Goal: Task Accomplishment & Management: Complete application form

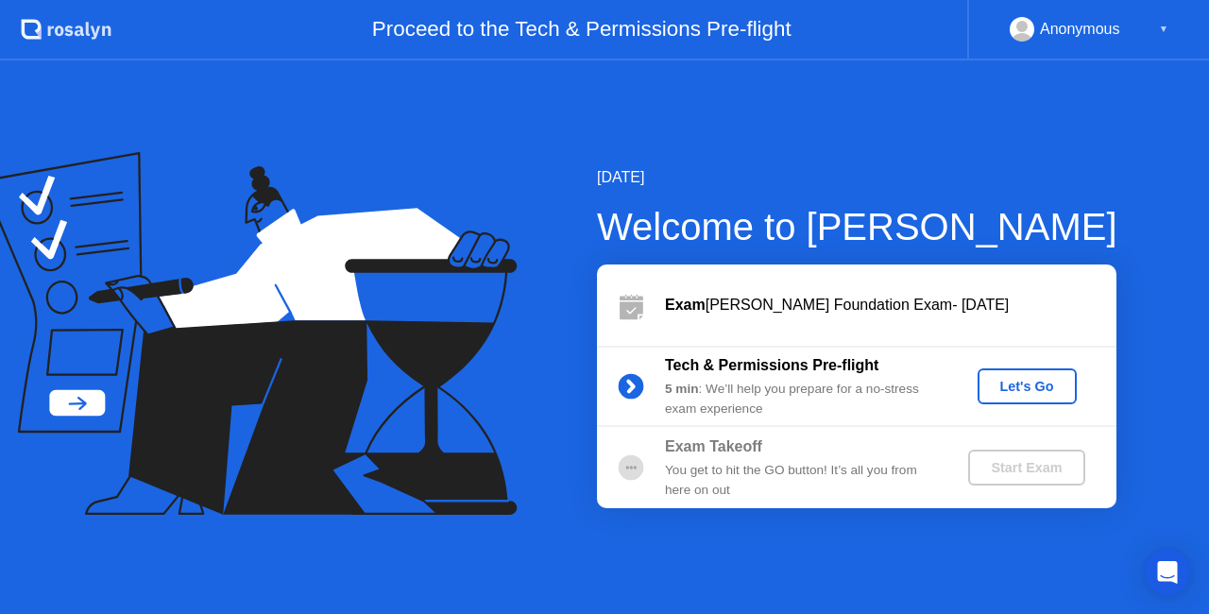
click at [1022, 391] on div "Let's Go" at bounding box center [1027, 386] width 84 height 15
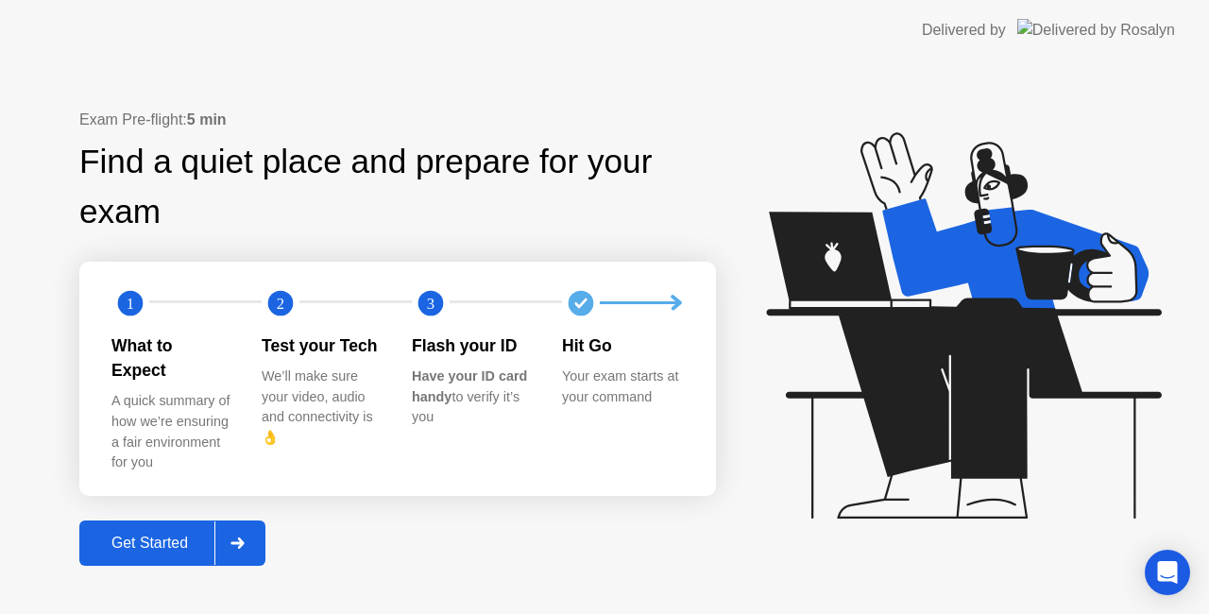
click at [187, 534] on div "Get Started" at bounding box center [149, 542] width 129 height 17
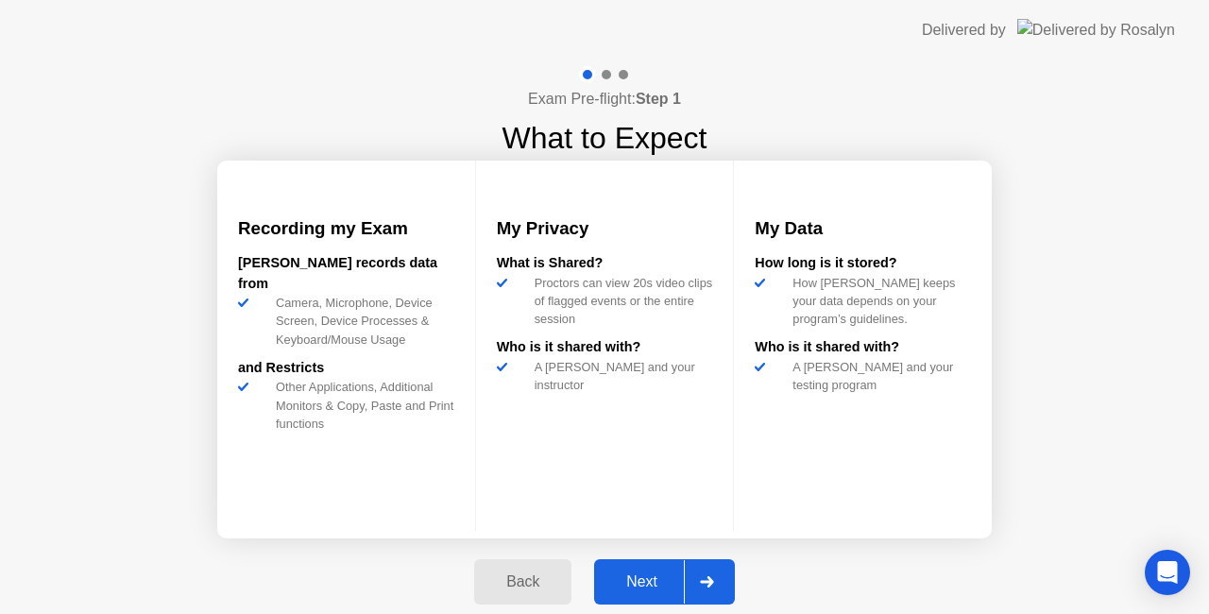
click at [634, 585] on div "Next" at bounding box center [642, 581] width 84 height 17
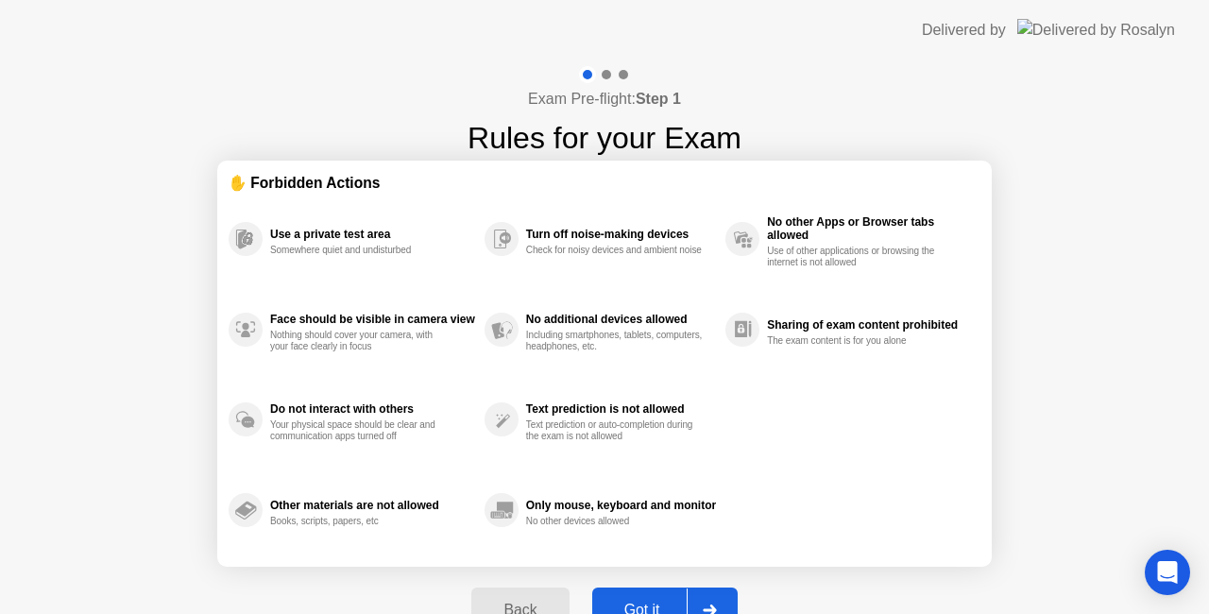
click at [638, 601] on div "Got it" at bounding box center [642, 609] width 89 height 17
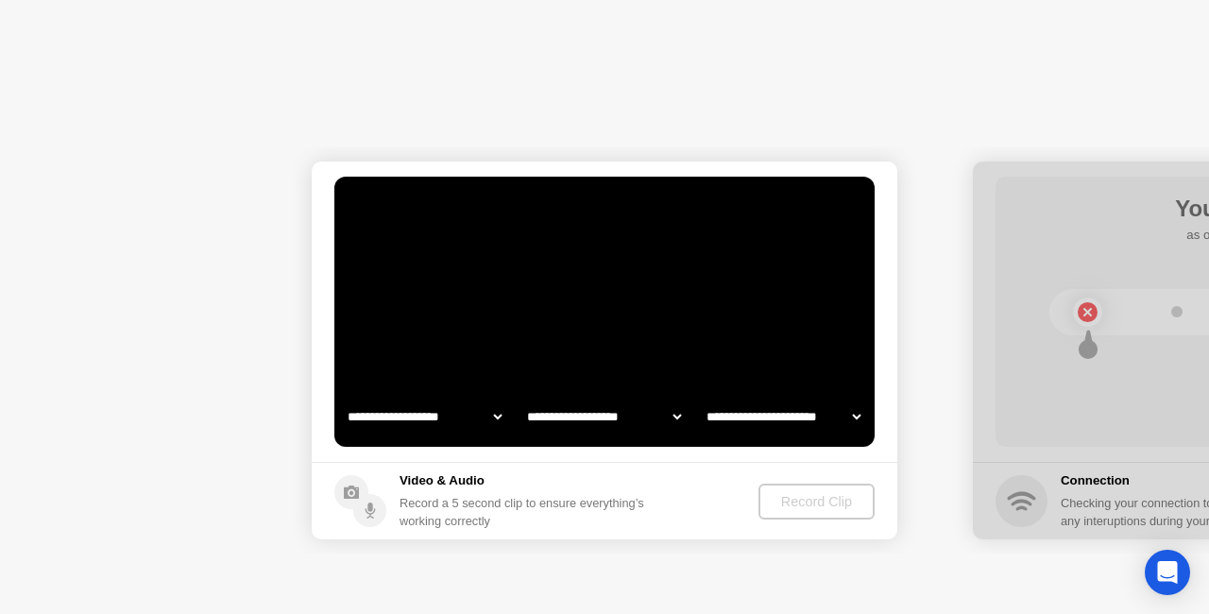
select select "**********"
select select "*******"
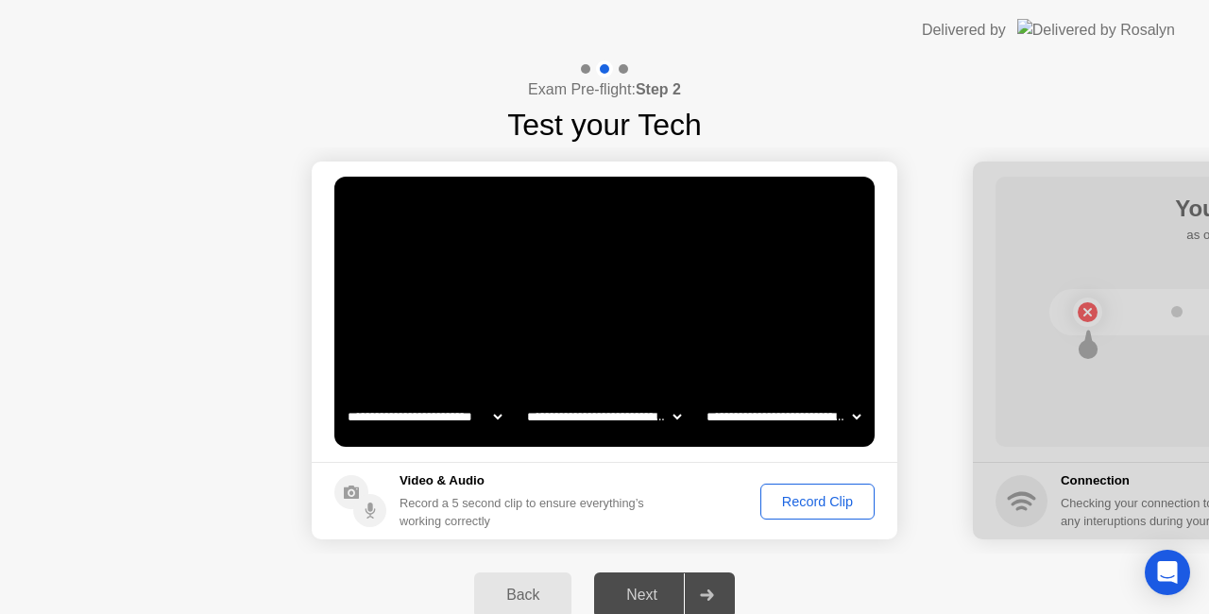
click at [843, 494] on div "Record Clip" at bounding box center [817, 501] width 101 height 15
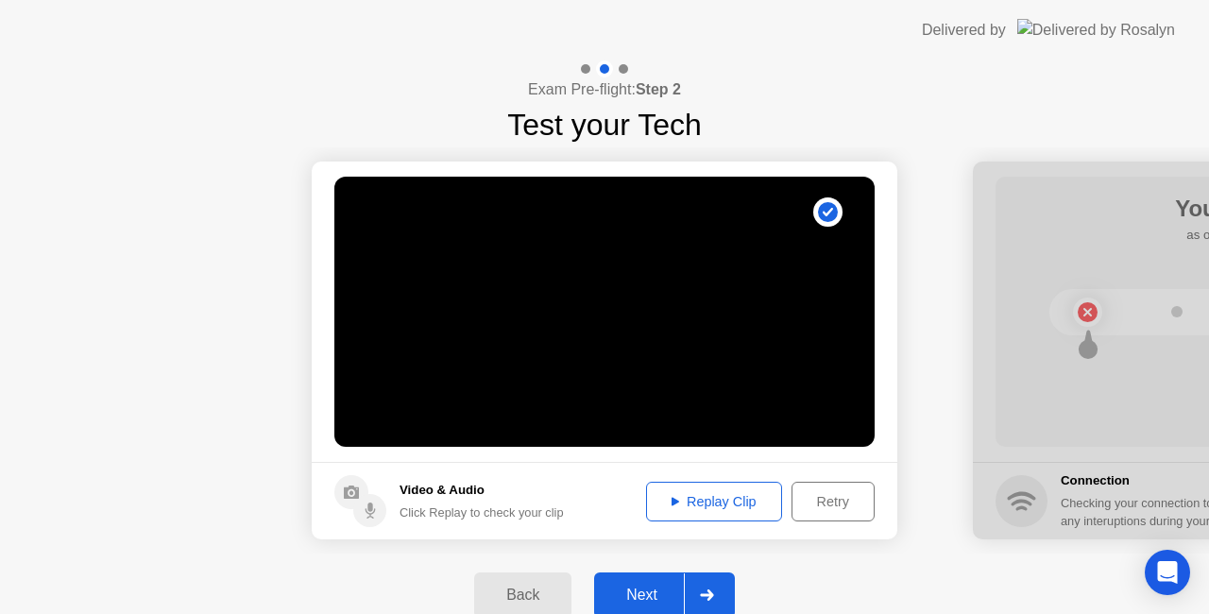
click at [714, 497] on div "Replay Clip" at bounding box center [713, 501] width 123 height 15
click at [641, 586] on div "Next" at bounding box center [642, 594] width 84 height 17
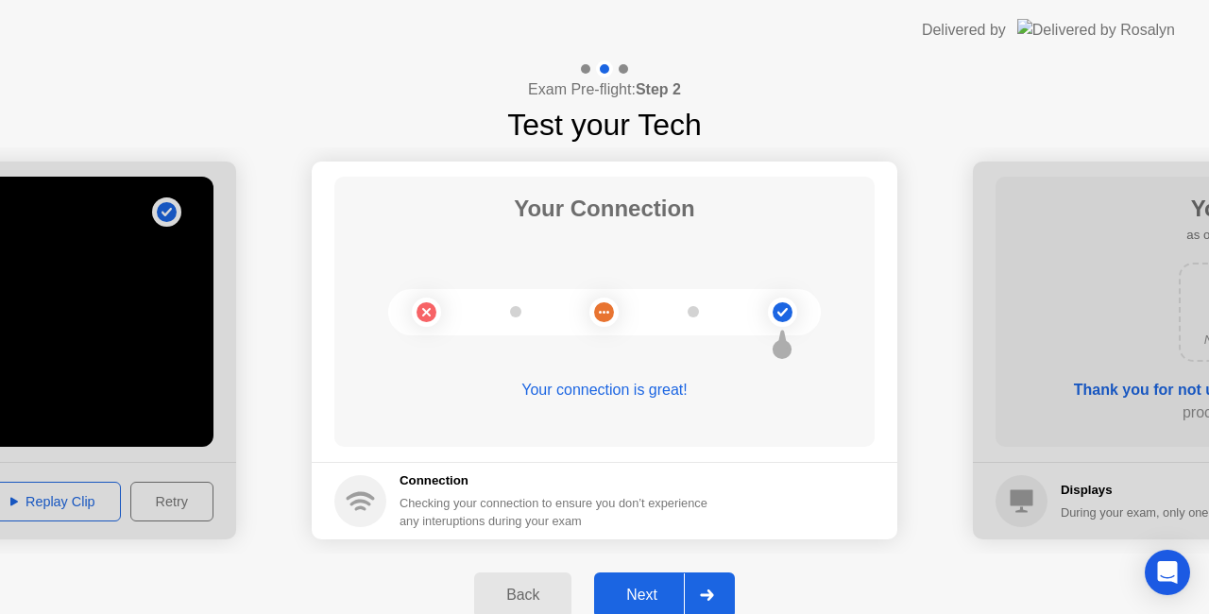
click at [653, 586] on div "Next" at bounding box center [642, 594] width 84 height 17
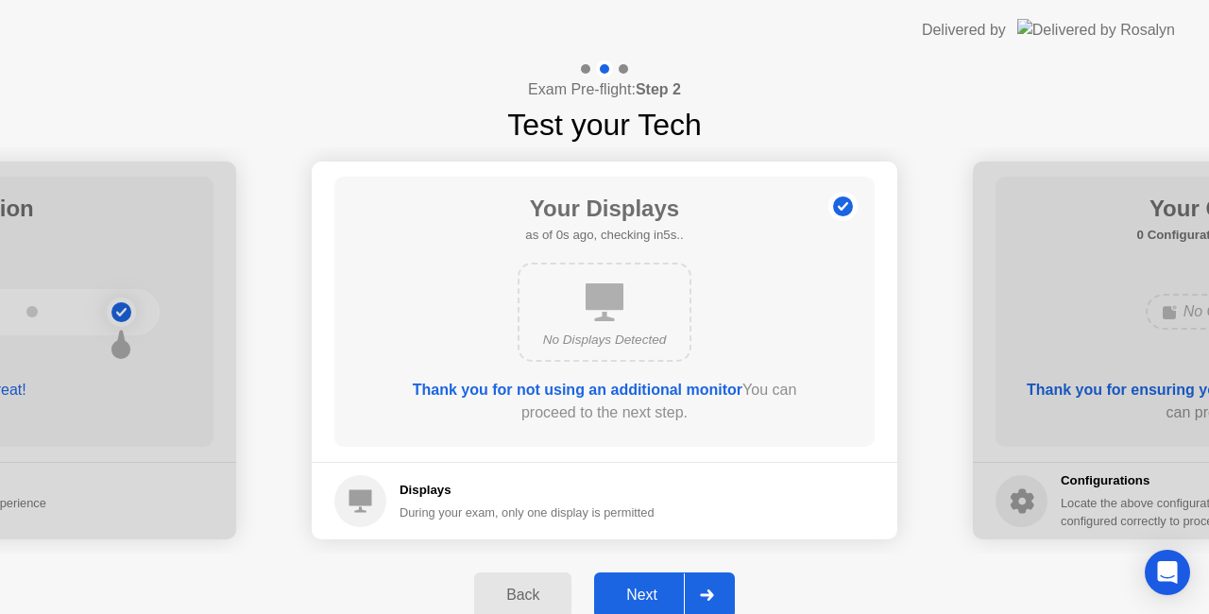
click at [636, 586] on div "Next" at bounding box center [642, 594] width 84 height 17
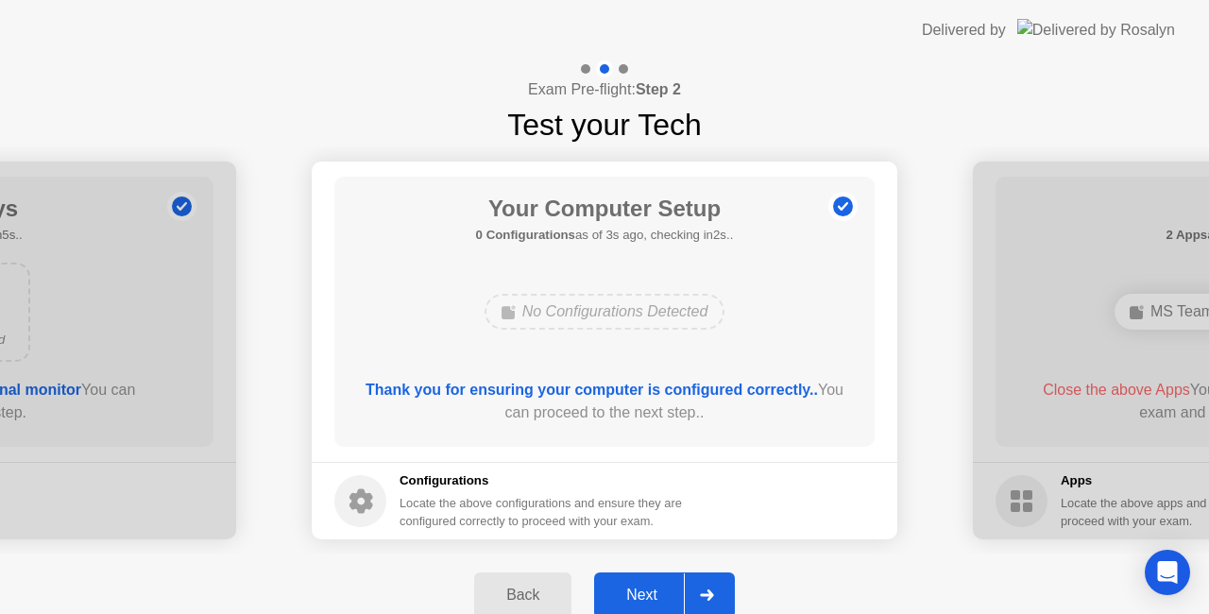
click at [646, 576] on button "Next" at bounding box center [664, 594] width 141 height 45
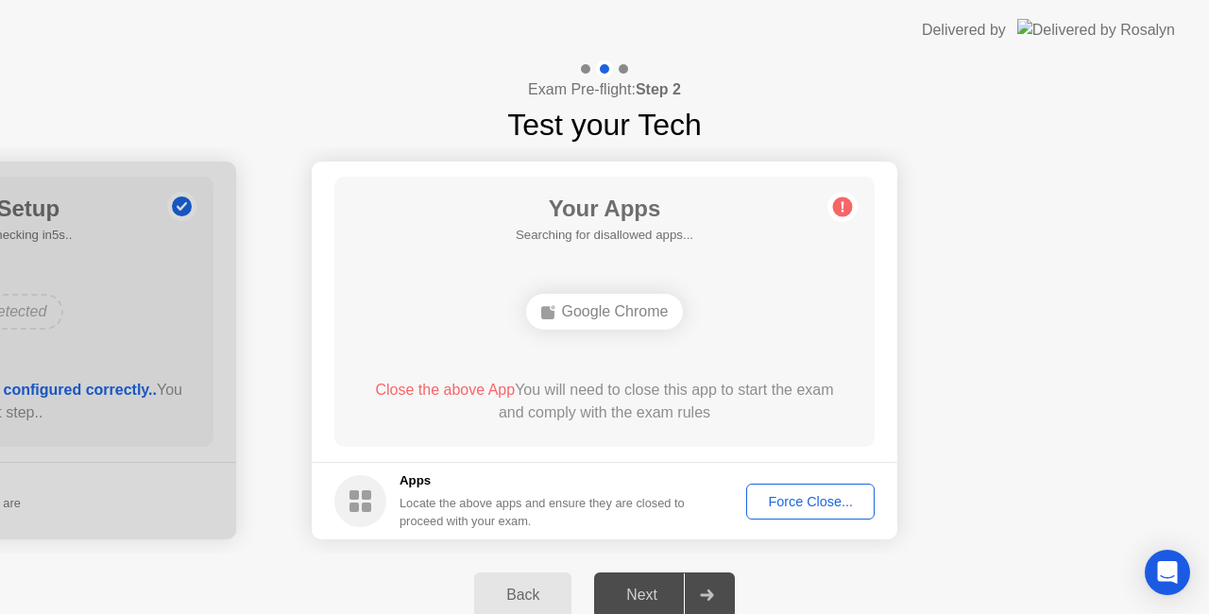
click at [838, 204] on circle at bounding box center [843, 207] width 20 height 20
click at [412, 387] on span "Close the above App" at bounding box center [445, 389] width 140 height 16
click at [565, 311] on div "Google Chrome" at bounding box center [605, 312] width 158 height 36
click at [802, 512] on button "Force Close..." at bounding box center [810, 501] width 128 height 36
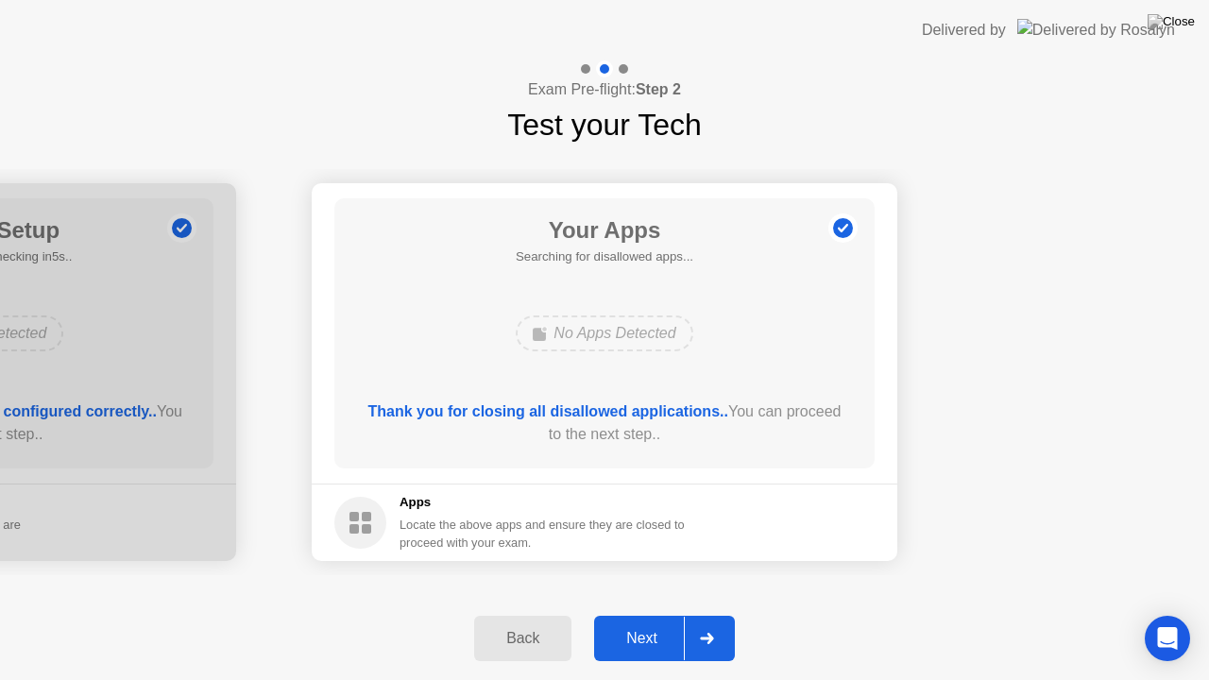
click at [642, 613] on div "Next" at bounding box center [642, 638] width 84 height 17
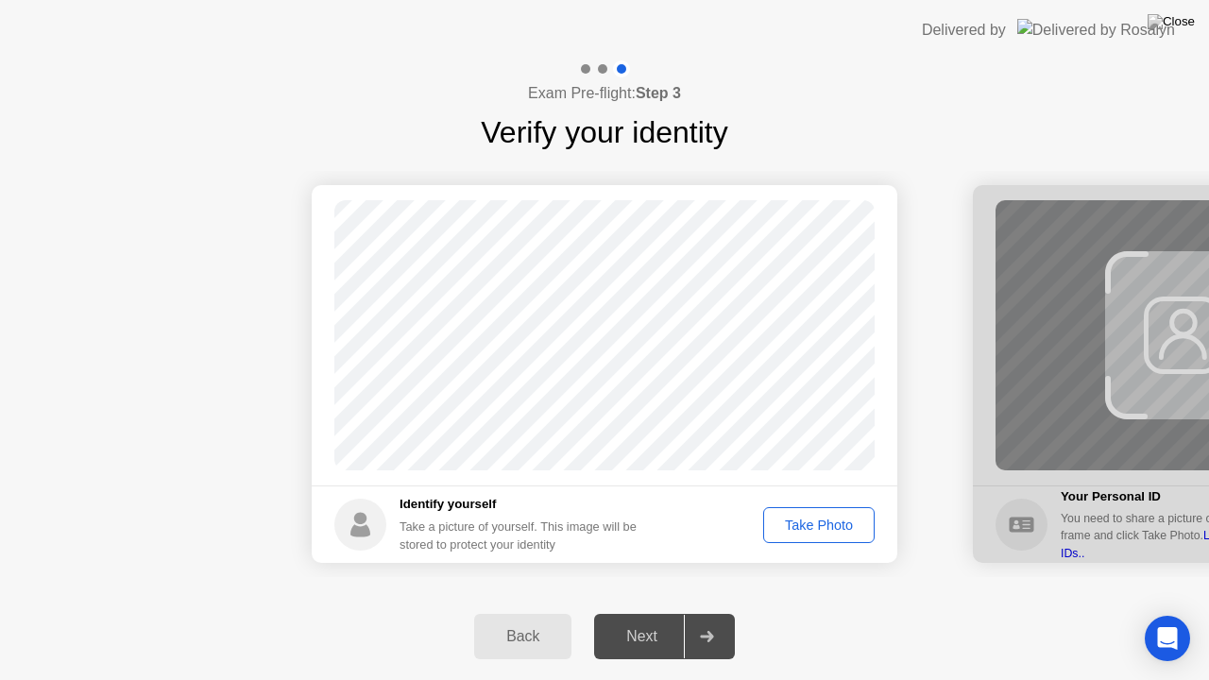
click at [797, 526] on div "Take Photo" at bounding box center [819, 524] width 98 height 15
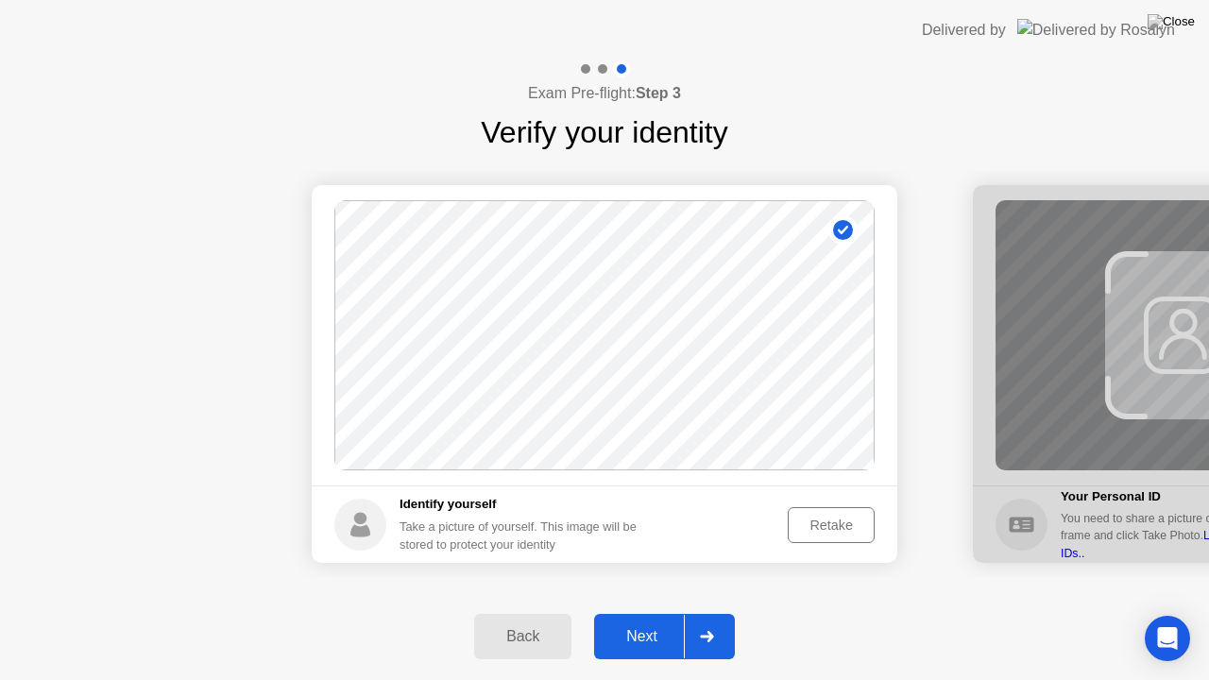
click at [826, 527] on div "Retake" at bounding box center [831, 524] width 74 height 15
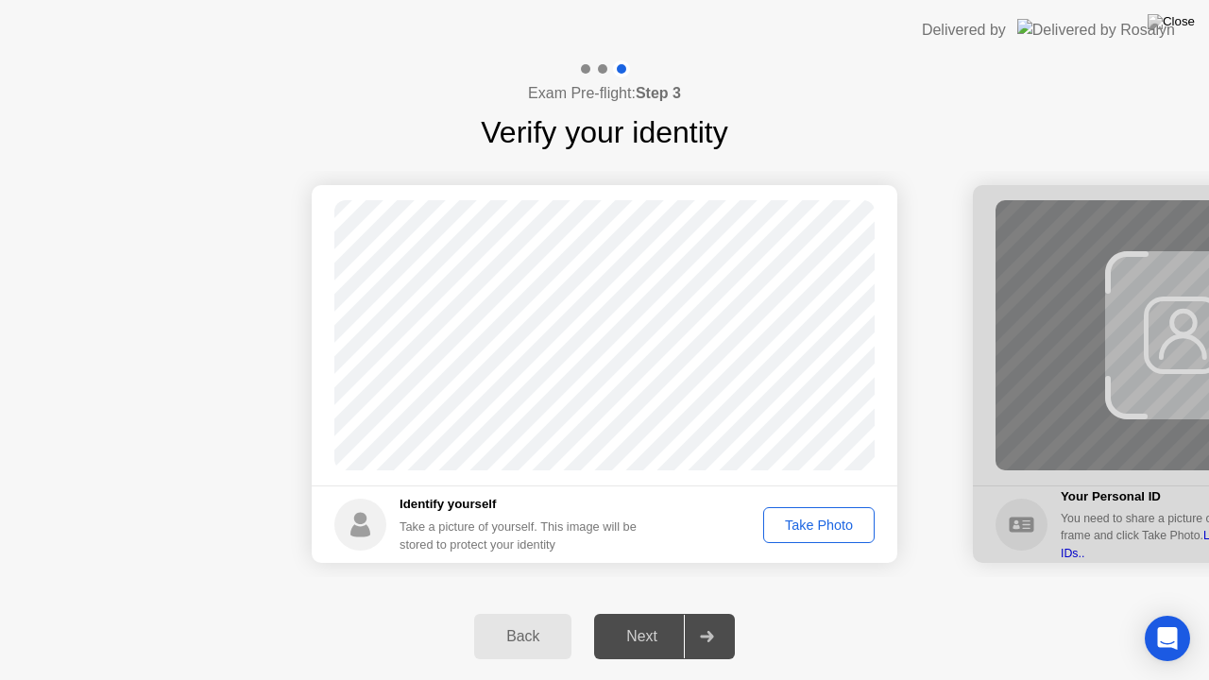
click at [825, 528] on div "Take Photo" at bounding box center [819, 524] width 98 height 15
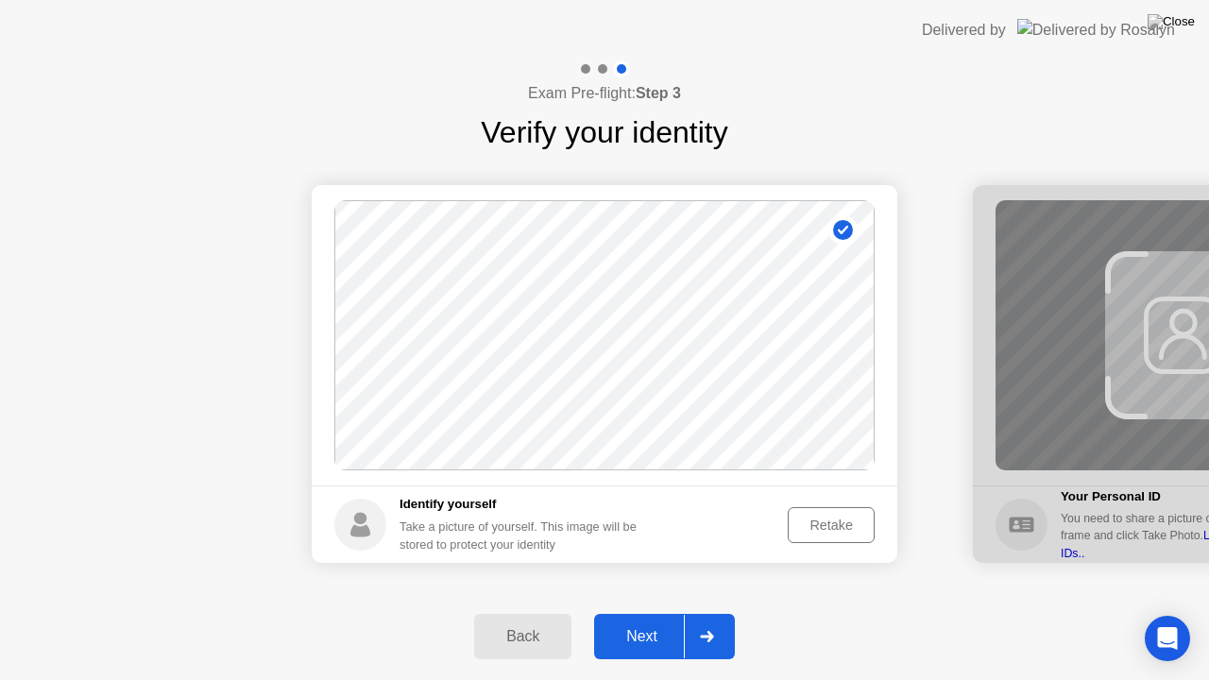
click at [822, 523] on div "Retake" at bounding box center [831, 524] width 74 height 15
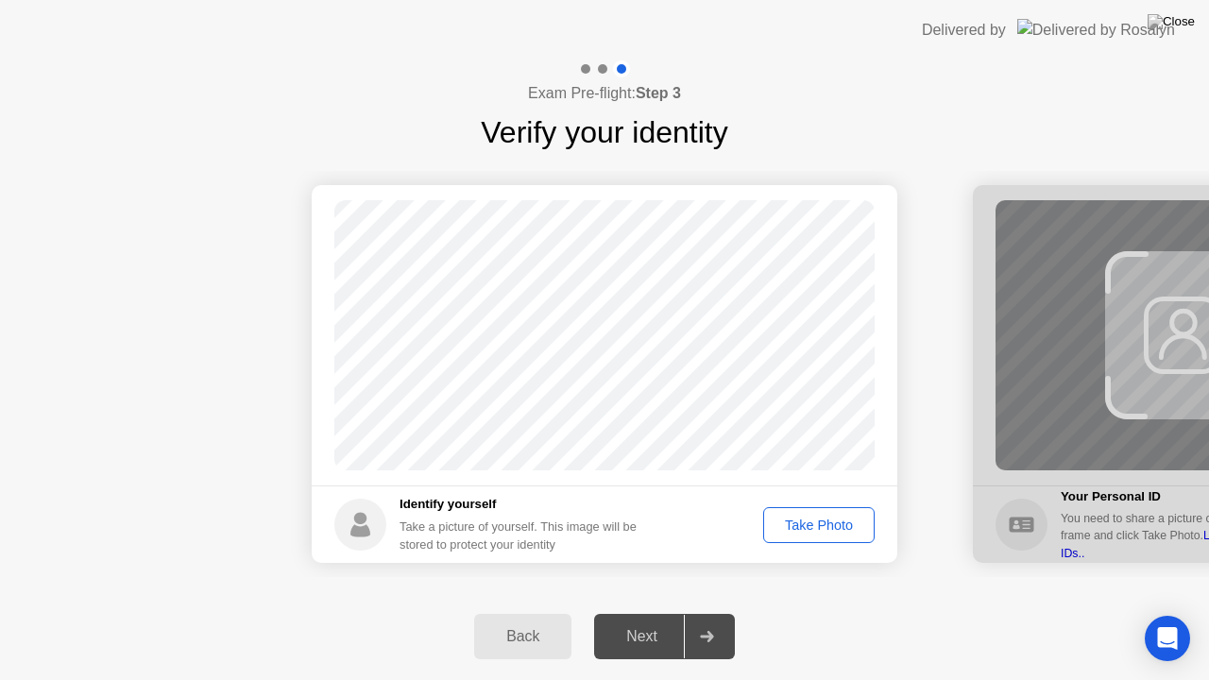
click at [818, 510] on button "Take Photo" at bounding box center [818, 525] width 111 height 36
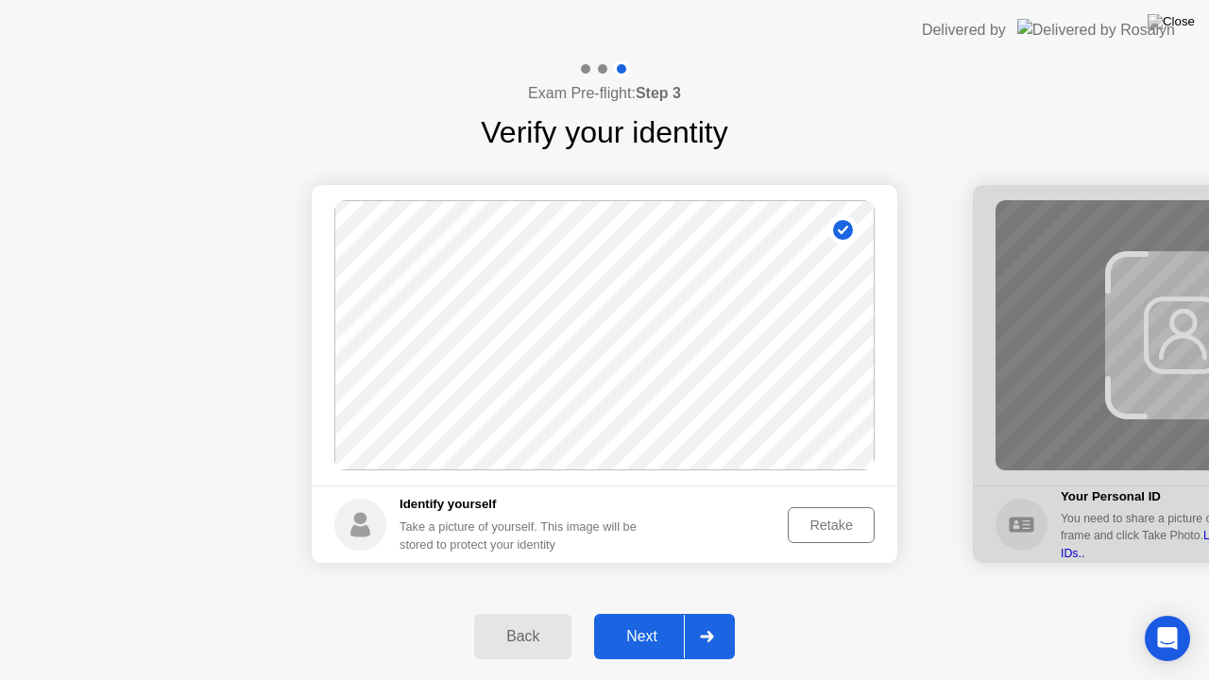
click at [821, 525] on div "Retake" at bounding box center [831, 524] width 74 height 15
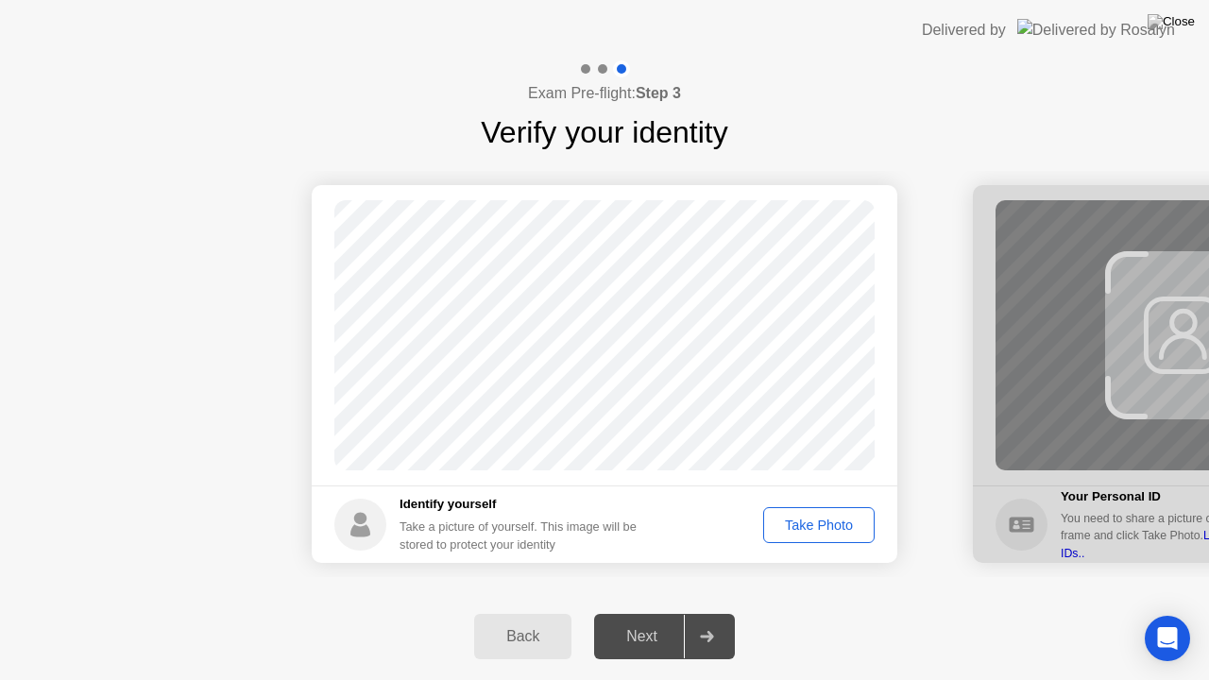
click at [821, 525] on div "Take Photo" at bounding box center [819, 524] width 98 height 15
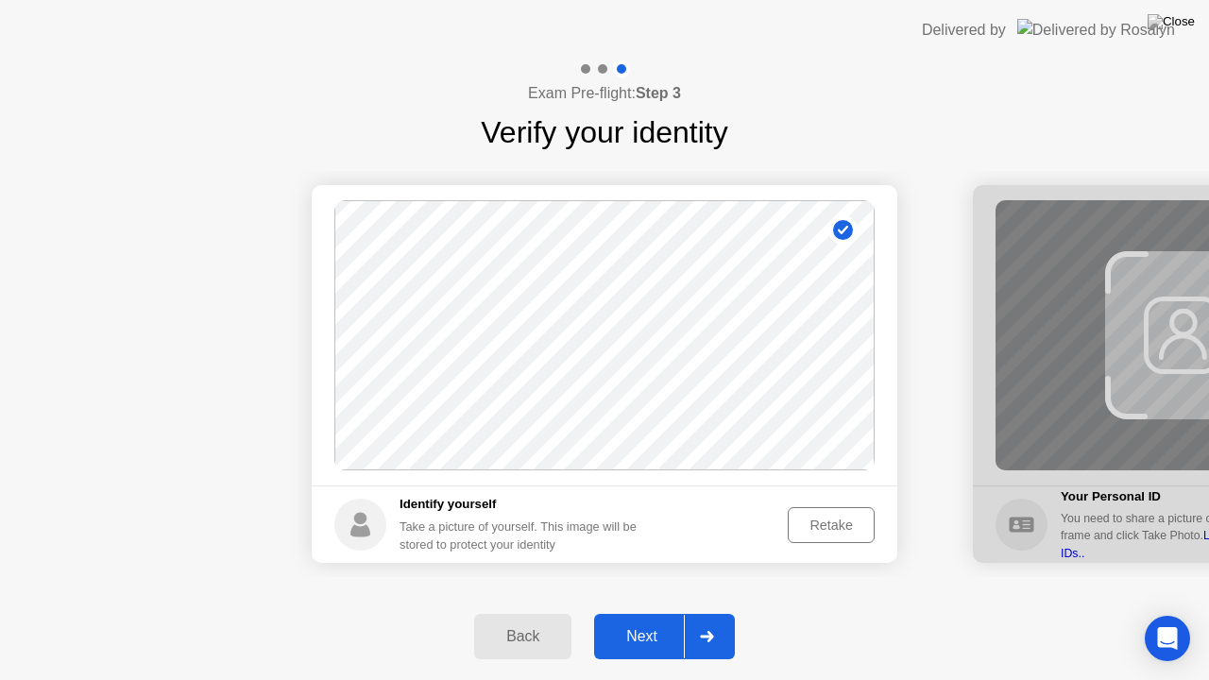
click at [831, 530] on div "Retake" at bounding box center [831, 524] width 74 height 15
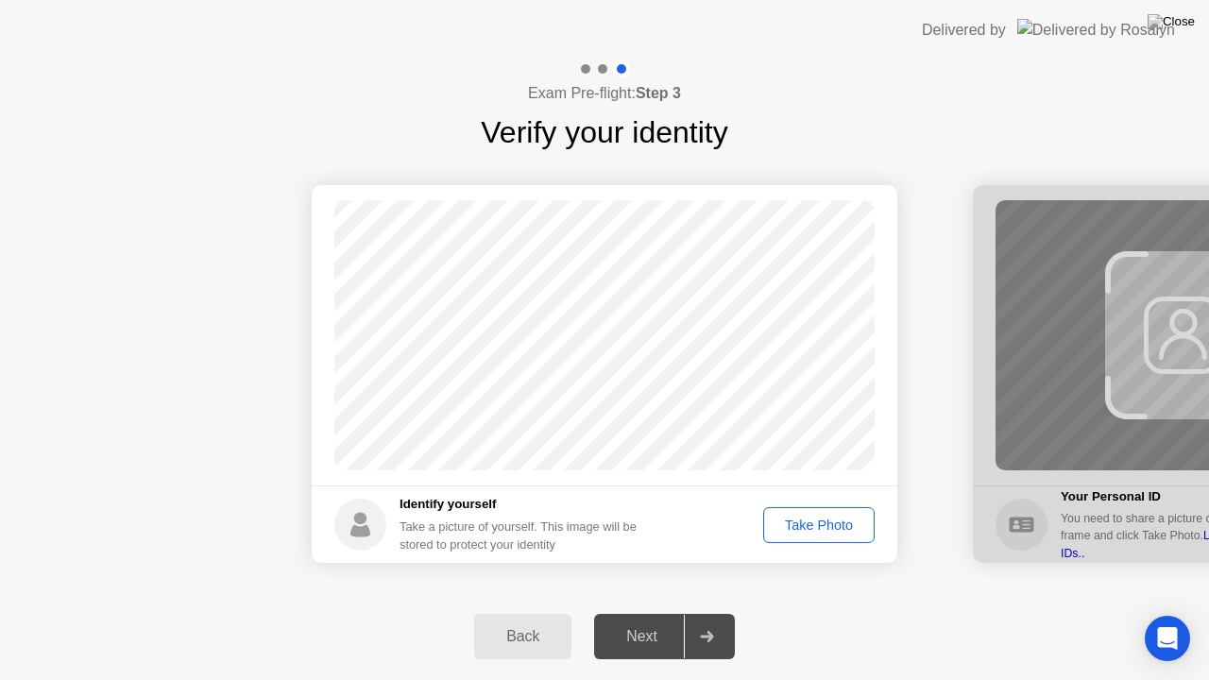
click at [824, 517] on div "Take Photo" at bounding box center [819, 524] width 98 height 15
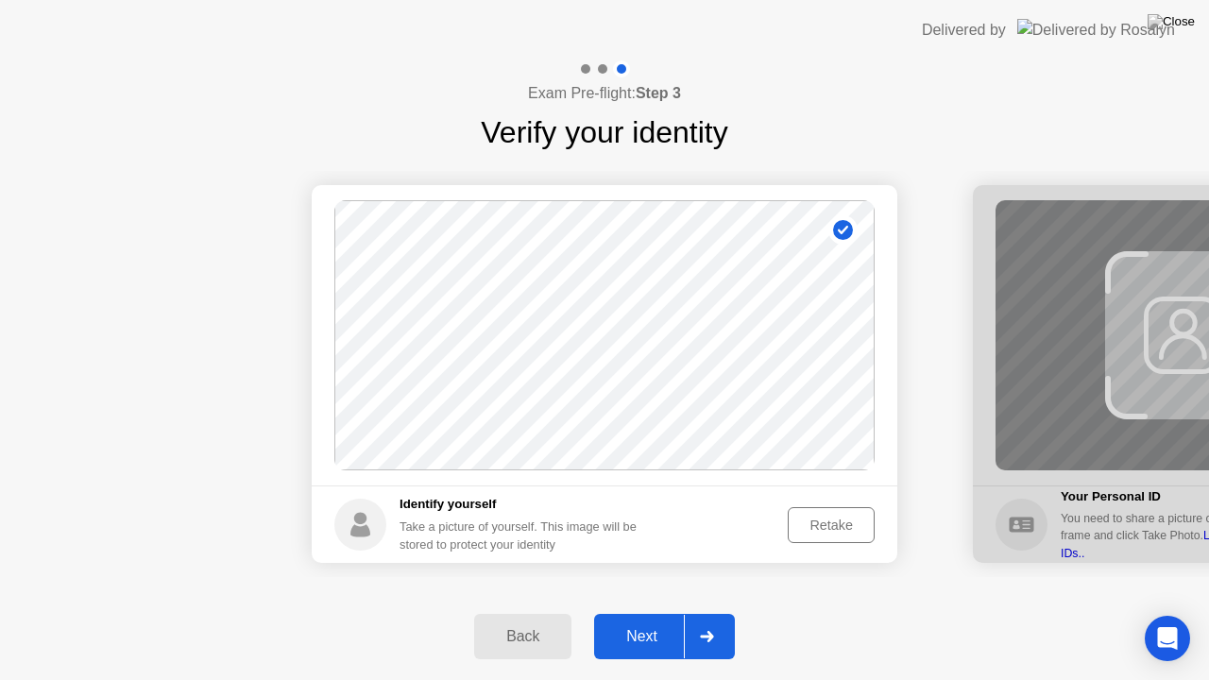
click at [807, 527] on div "Retake" at bounding box center [831, 524] width 74 height 15
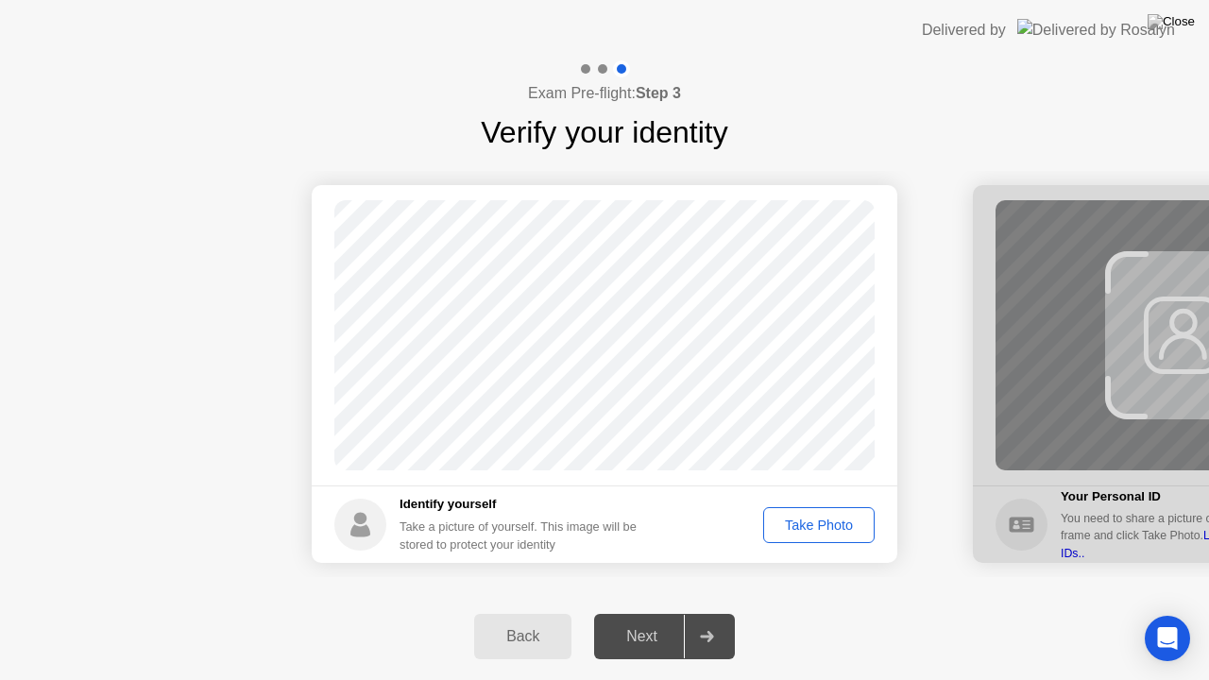
click at [814, 519] on div "Take Photo" at bounding box center [819, 524] width 98 height 15
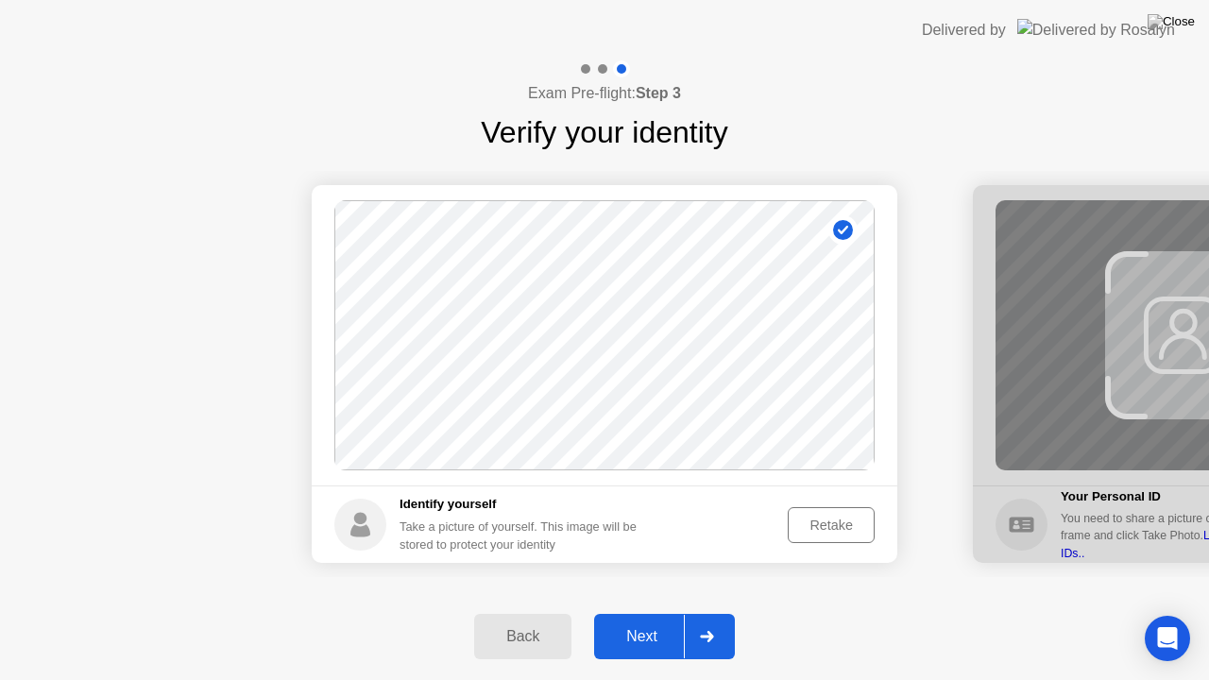
click at [531, 613] on div "Back" at bounding box center [523, 636] width 86 height 17
select select "**********"
select select "*******"
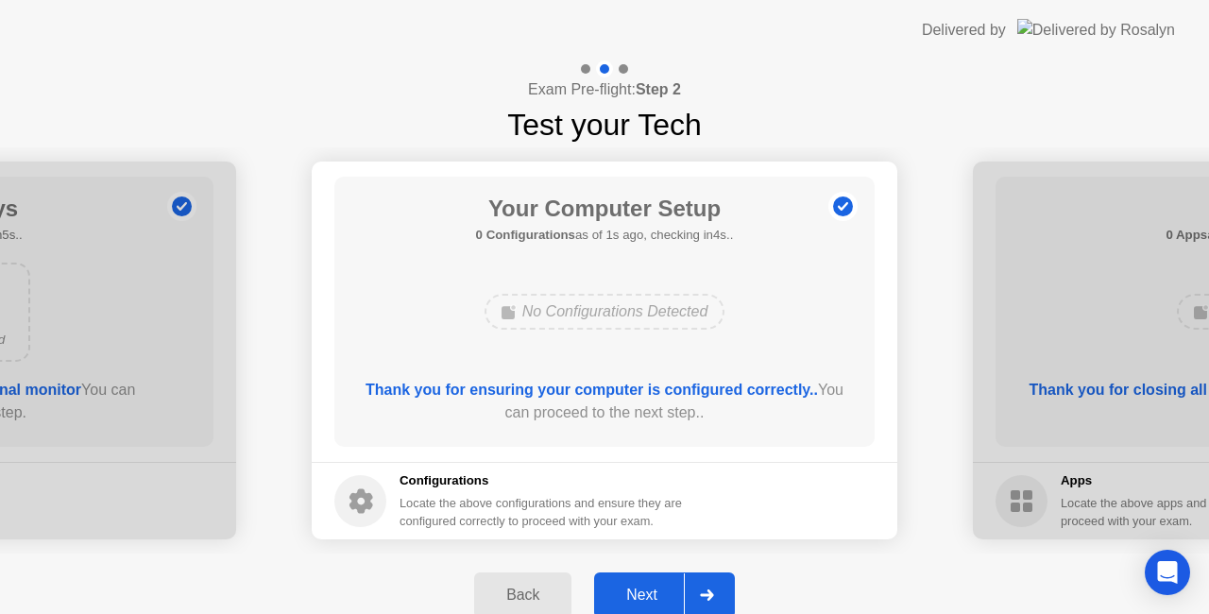
click at [642, 594] on div "Next" at bounding box center [642, 594] width 84 height 17
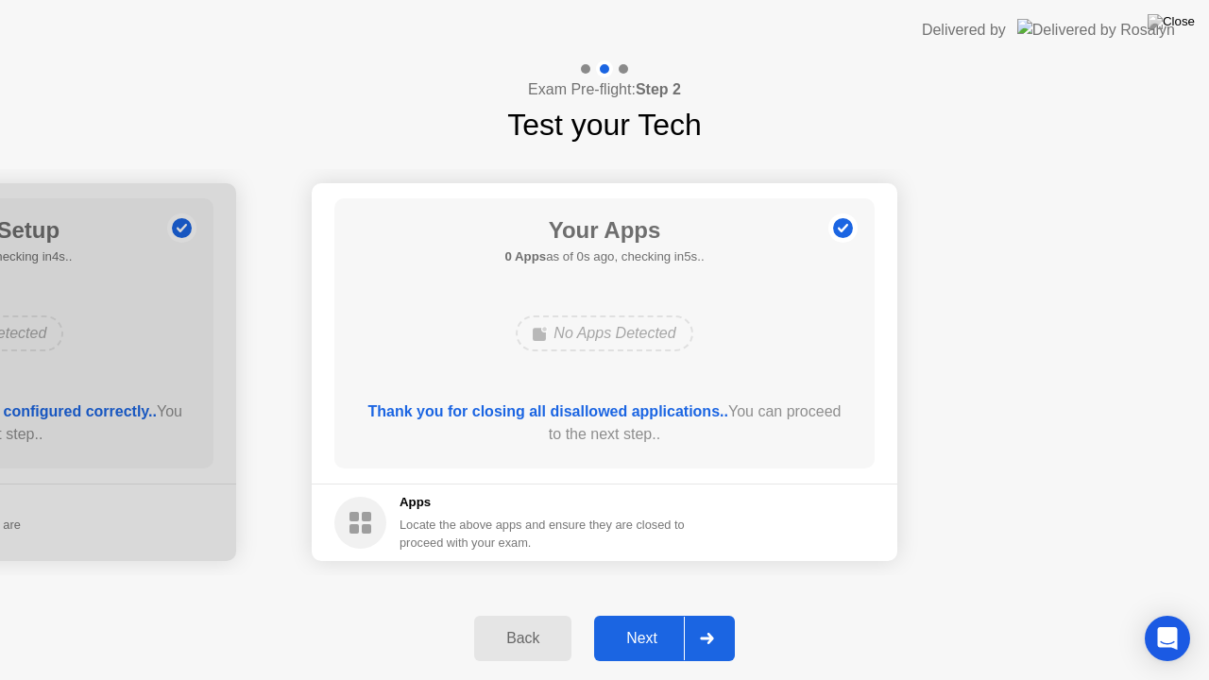
click at [638, 613] on div "Next" at bounding box center [642, 638] width 84 height 17
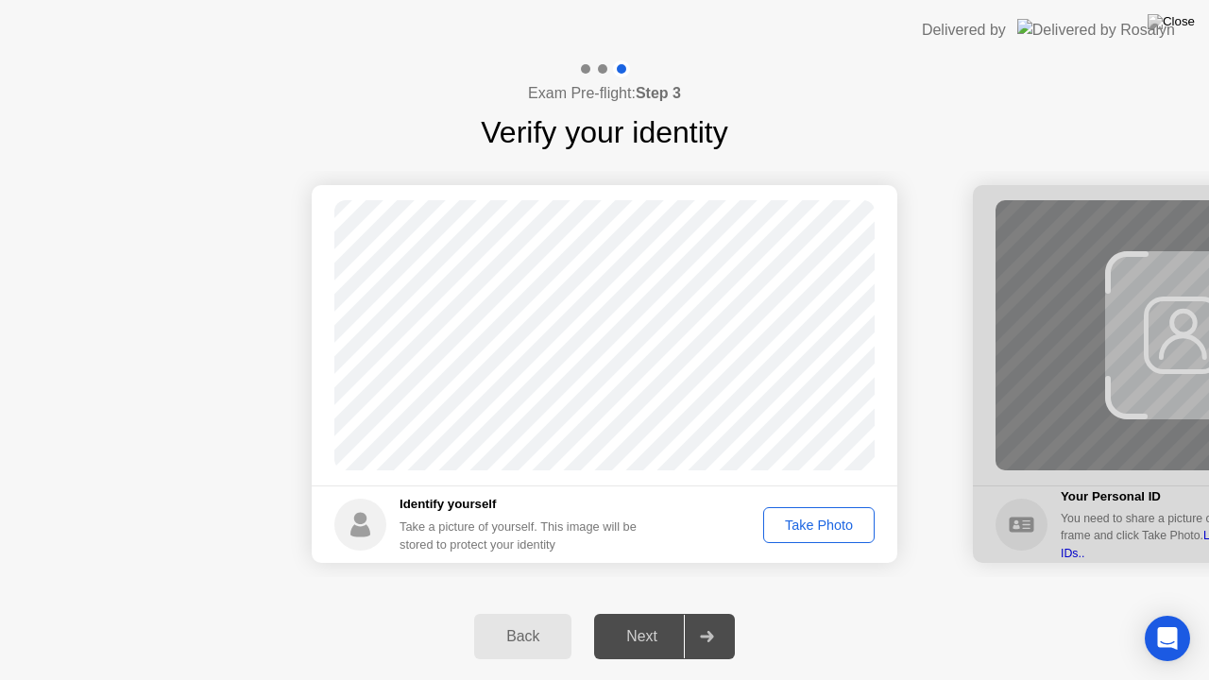
click at [829, 523] on div "Take Photo" at bounding box center [819, 524] width 98 height 15
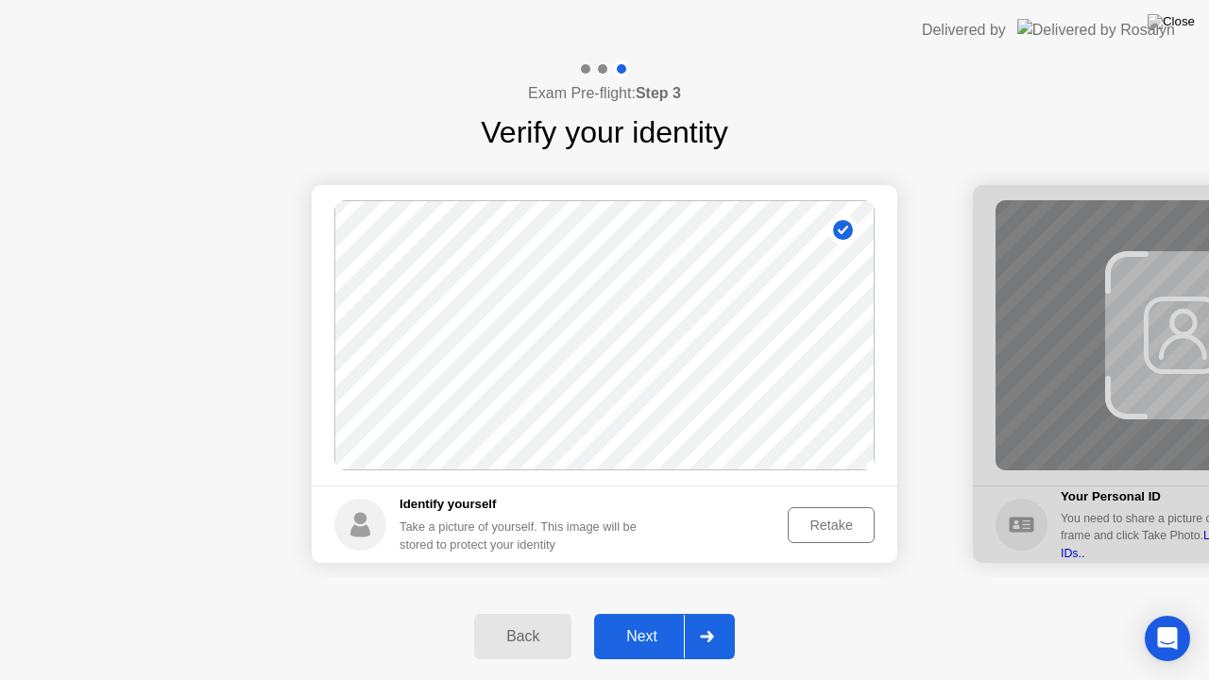
click at [516, 613] on button "Back" at bounding box center [522, 636] width 97 height 45
select select "**********"
select select "*******"
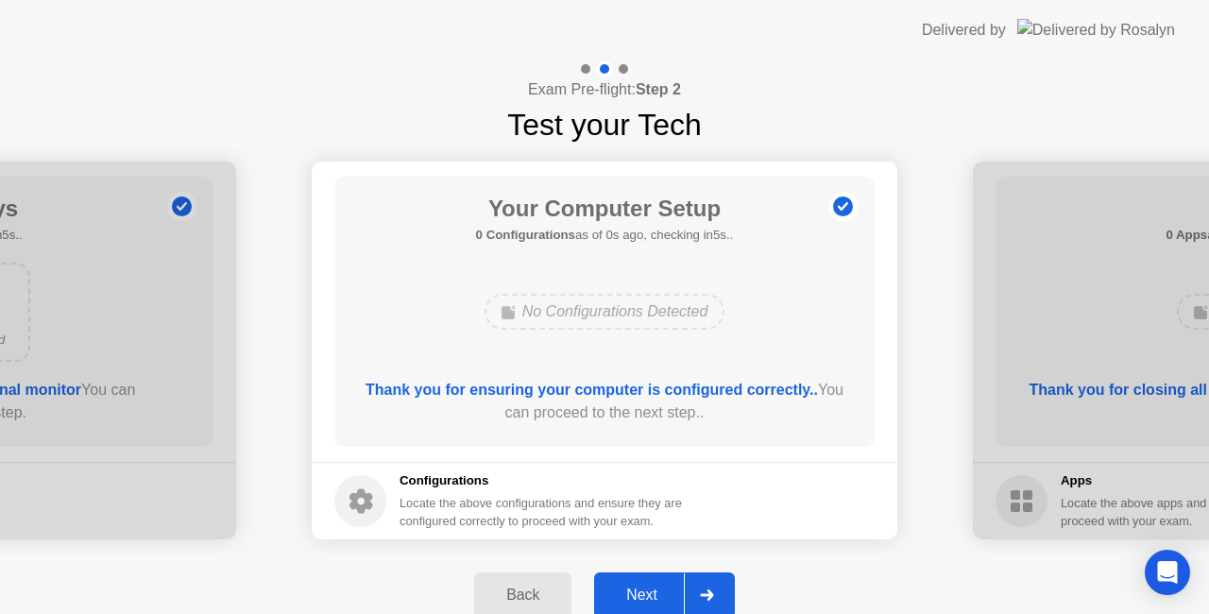
click at [662, 587] on div "Next" at bounding box center [642, 594] width 84 height 17
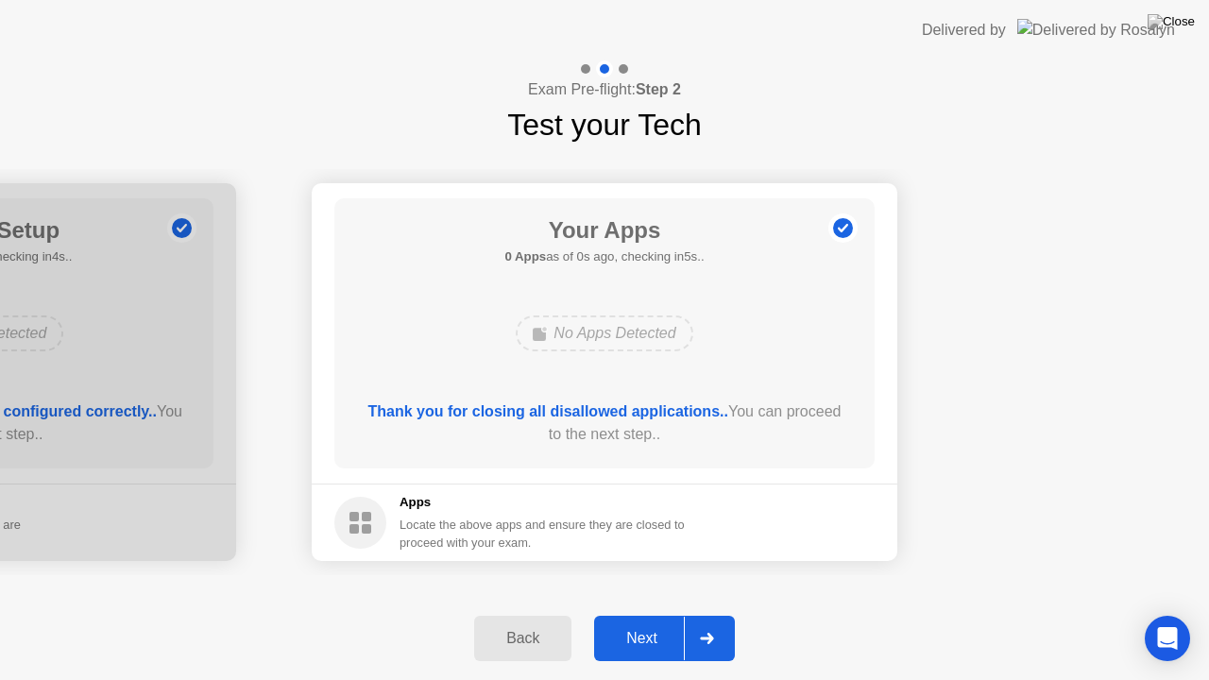
click at [633, 613] on div "Next" at bounding box center [642, 638] width 84 height 17
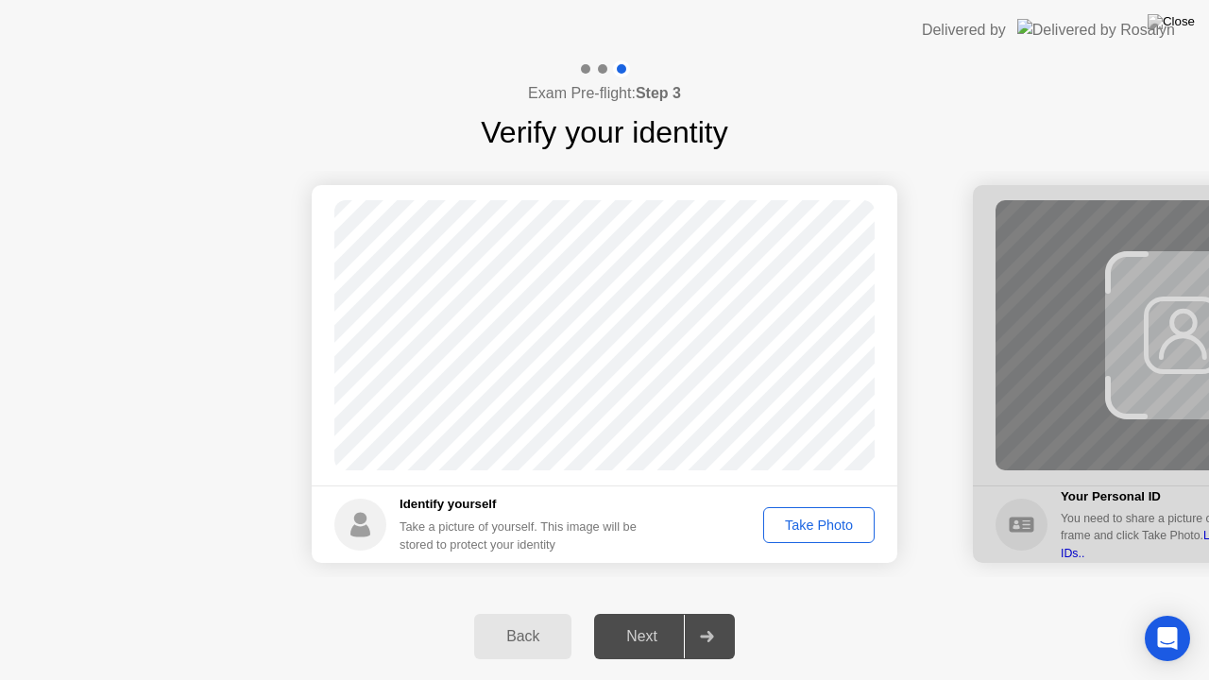
click at [814, 518] on div "Take Photo" at bounding box center [819, 524] width 98 height 15
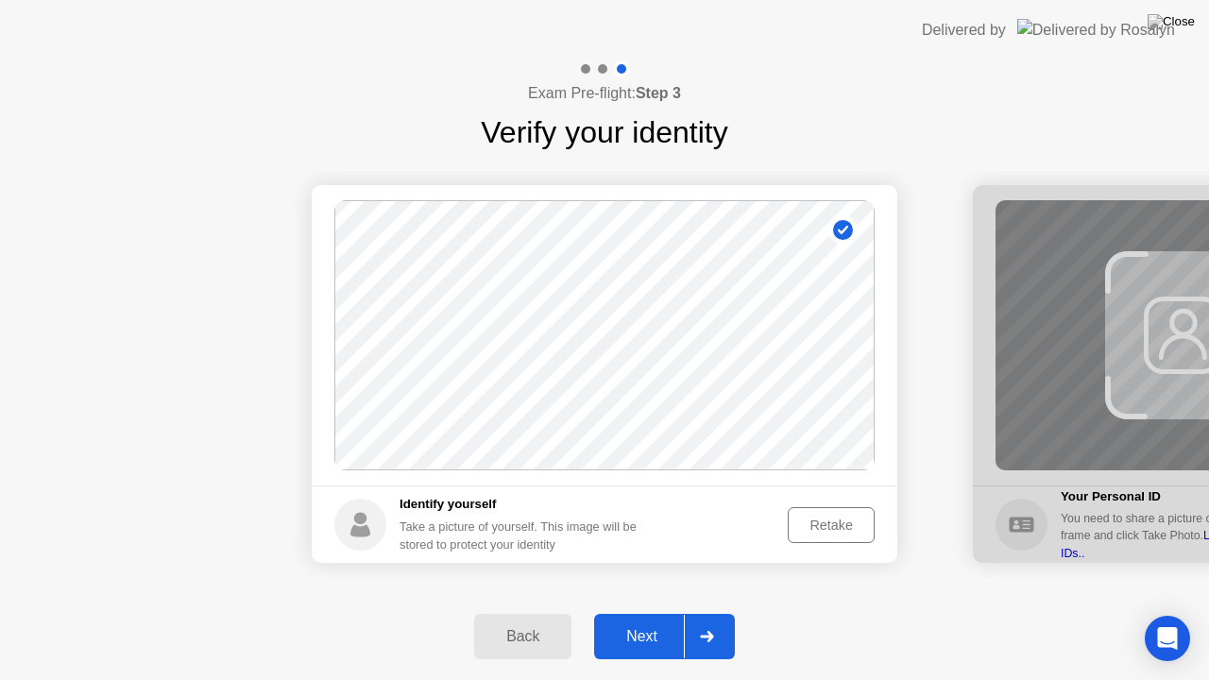
click at [814, 518] on div "Retake" at bounding box center [831, 524] width 74 height 15
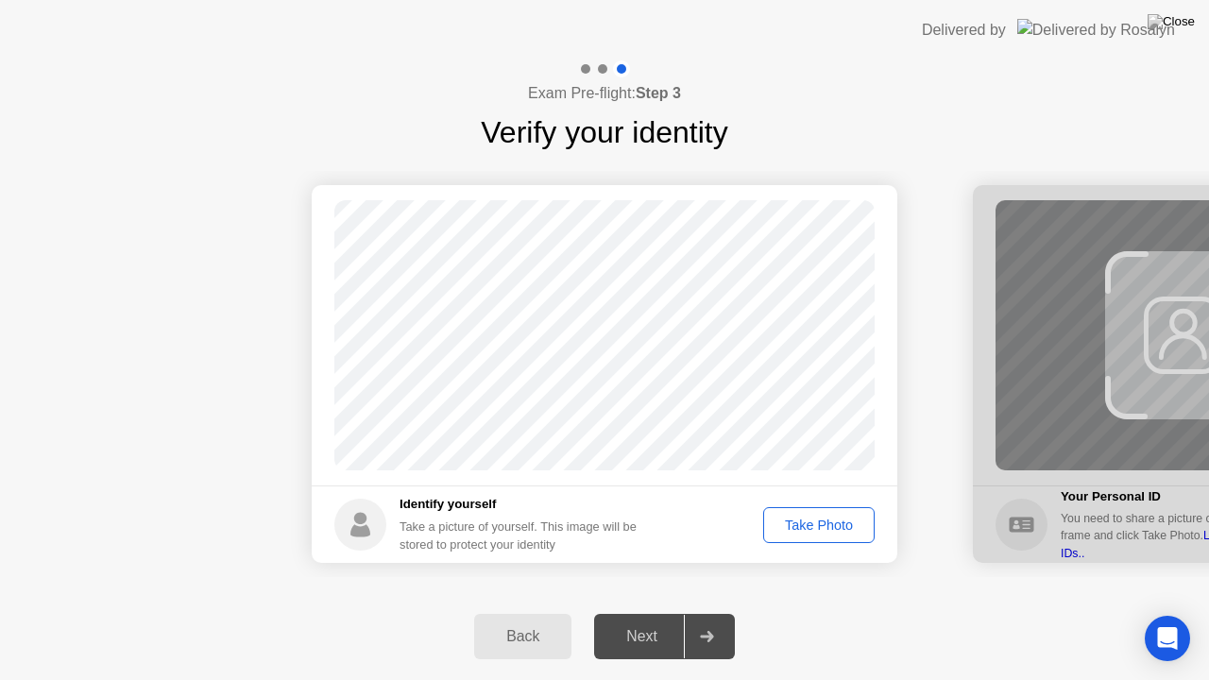
click at [814, 518] on div "Take Photo" at bounding box center [819, 524] width 98 height 15
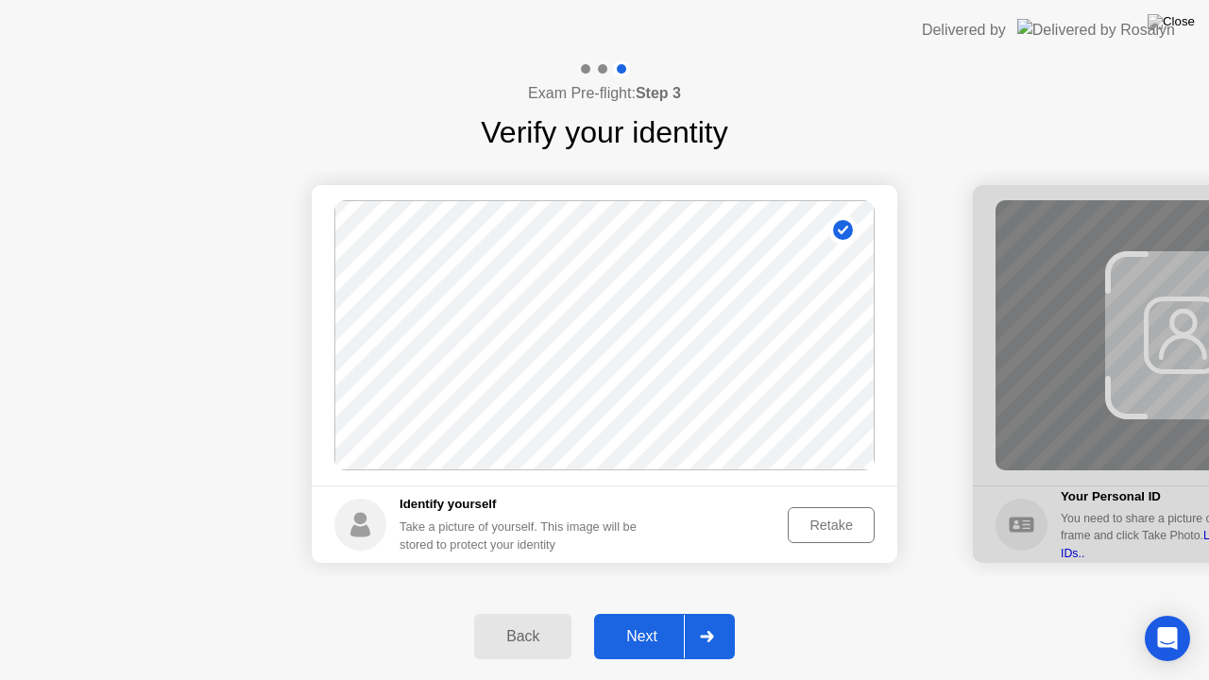
click at [814, 518] on div "Retake" at bounding box center [831, 524] width 74 height 15
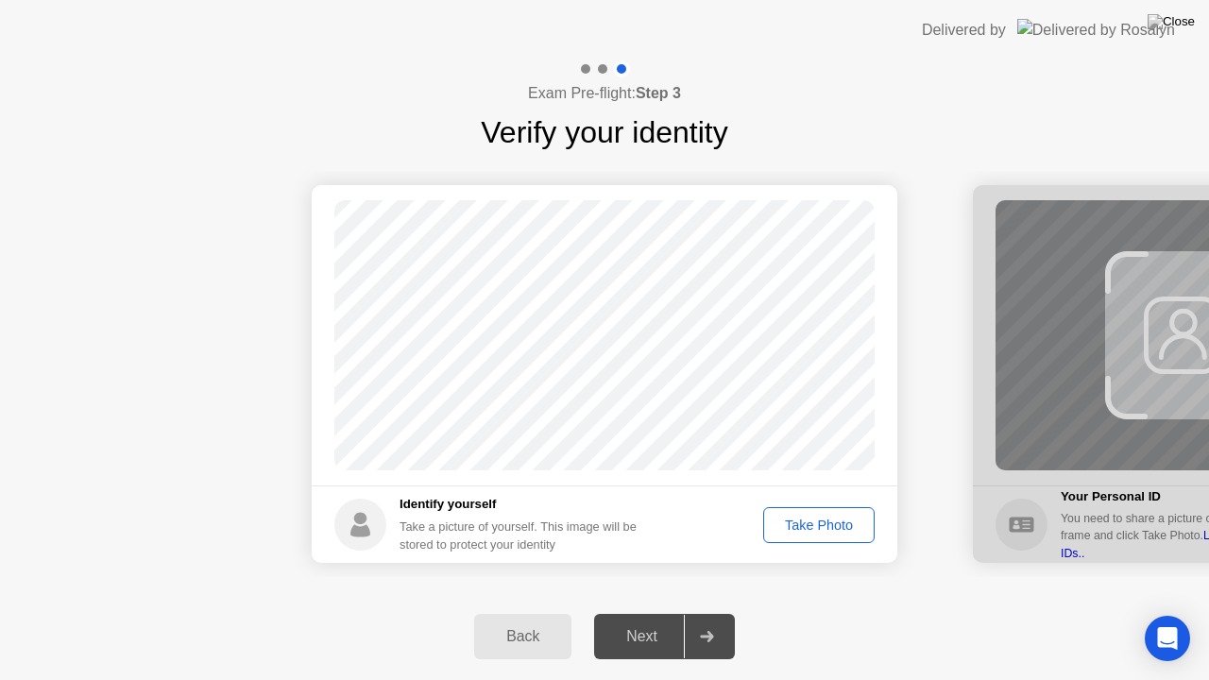
click at [814, 518] on div "Take Photo" at bounding box center [819, 524] width 98 height 15
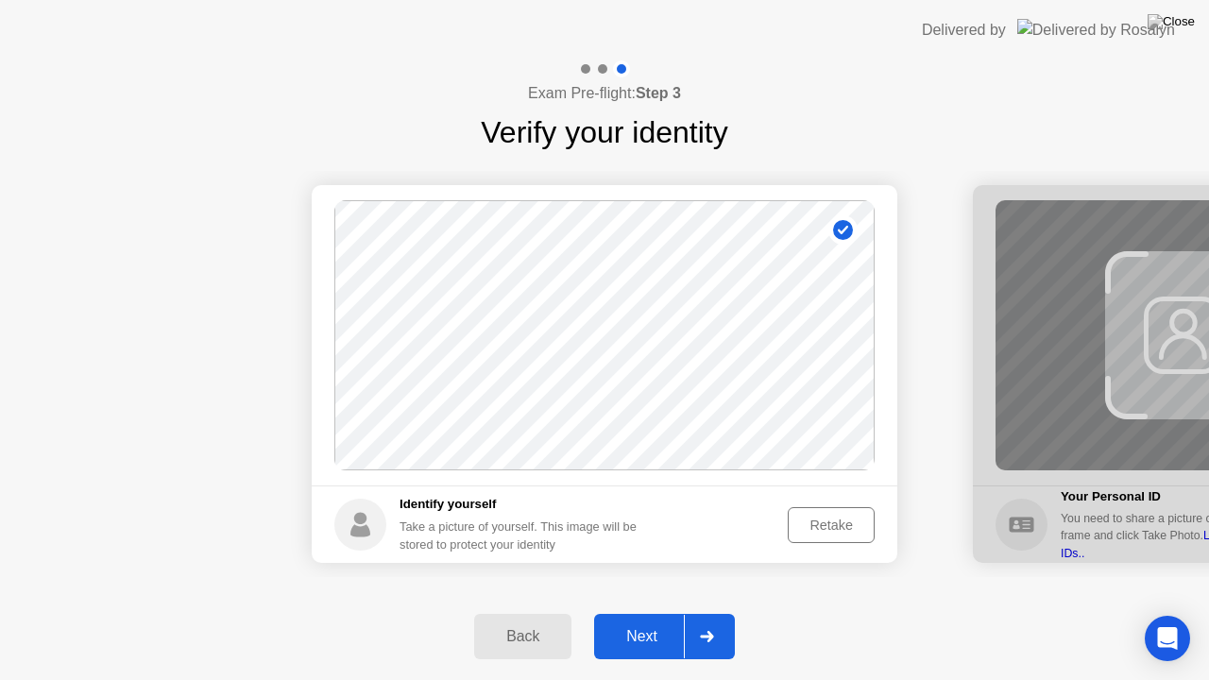
click at [815, 532] on div "Retake" at bounding box center [831, 524] width 74 height 15
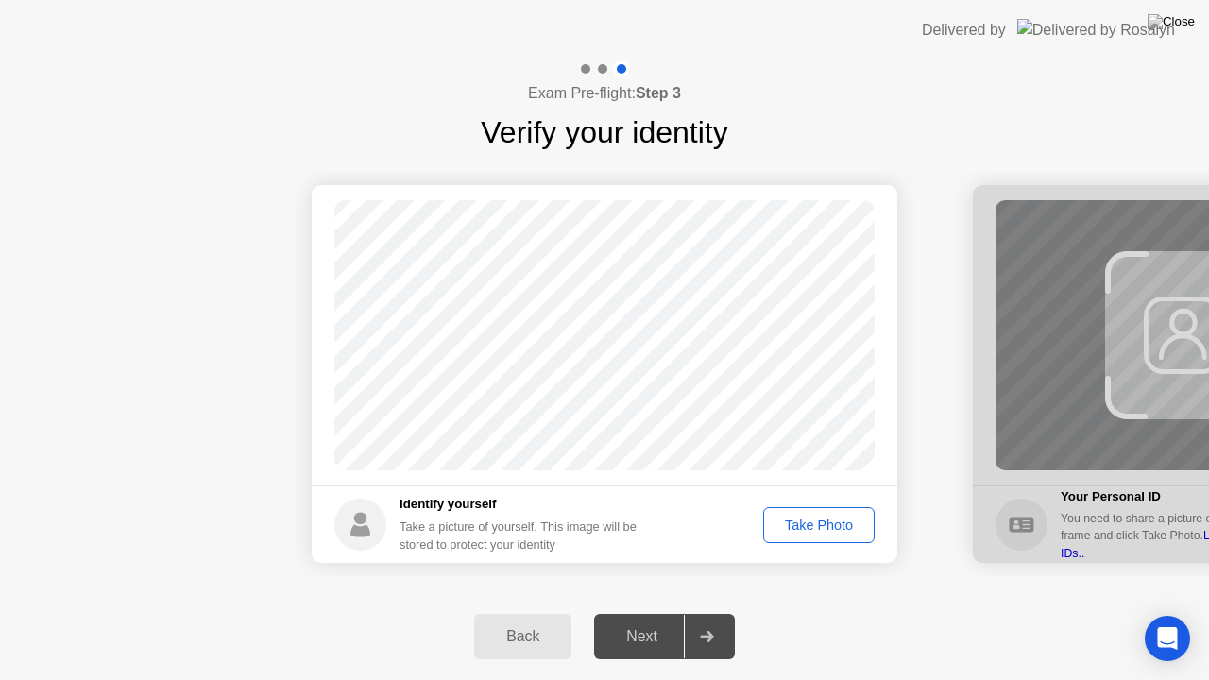
click at [815, 532] on div "Take Photo" at bounding box center [819, 524] width 98 height 15
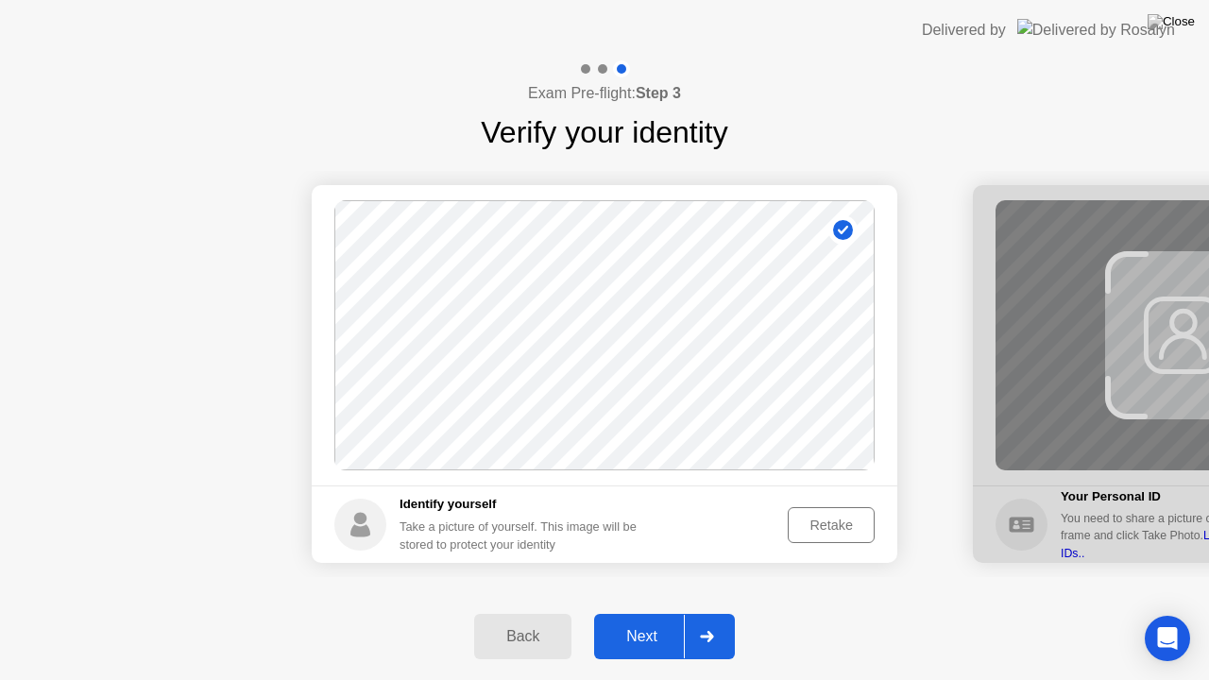
click at [808, 527] on div "Retake" at bounding box center [831, 524] width 74 height 15
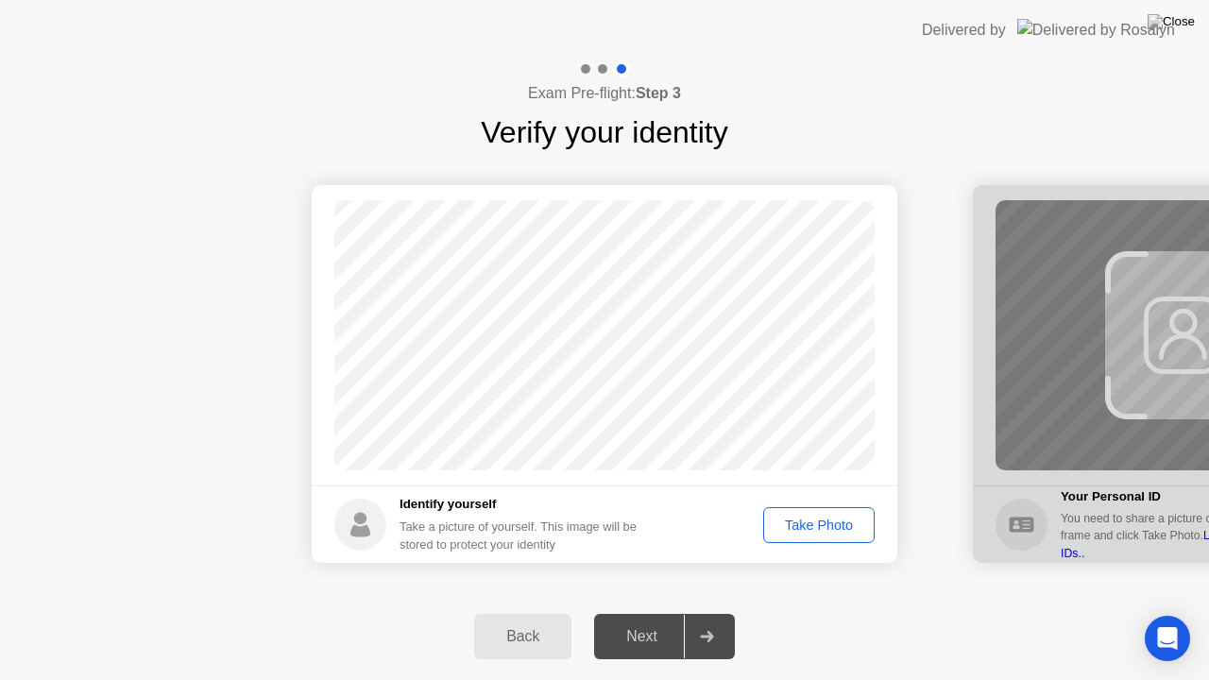
click at [808, 527] on div "Take Photo" at bounding box center [819, 524] width 98 height 15
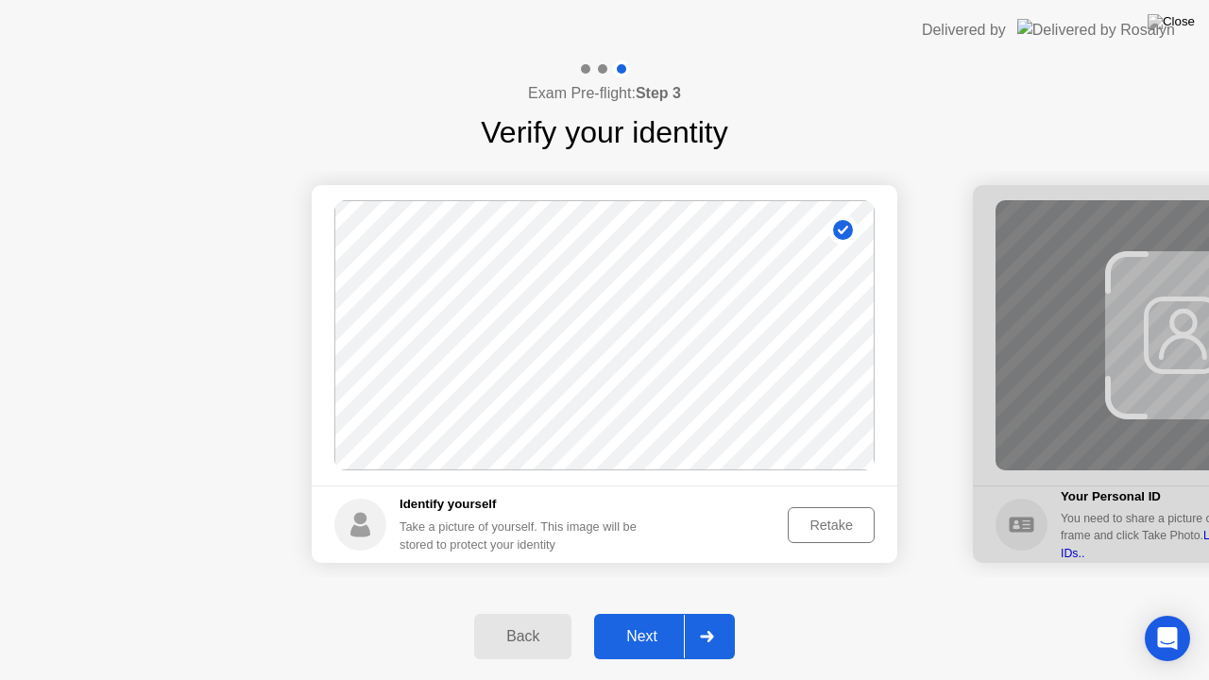
click at [811, 533] on div "Retake" at bounding box center [831, 524] width 74 height 15
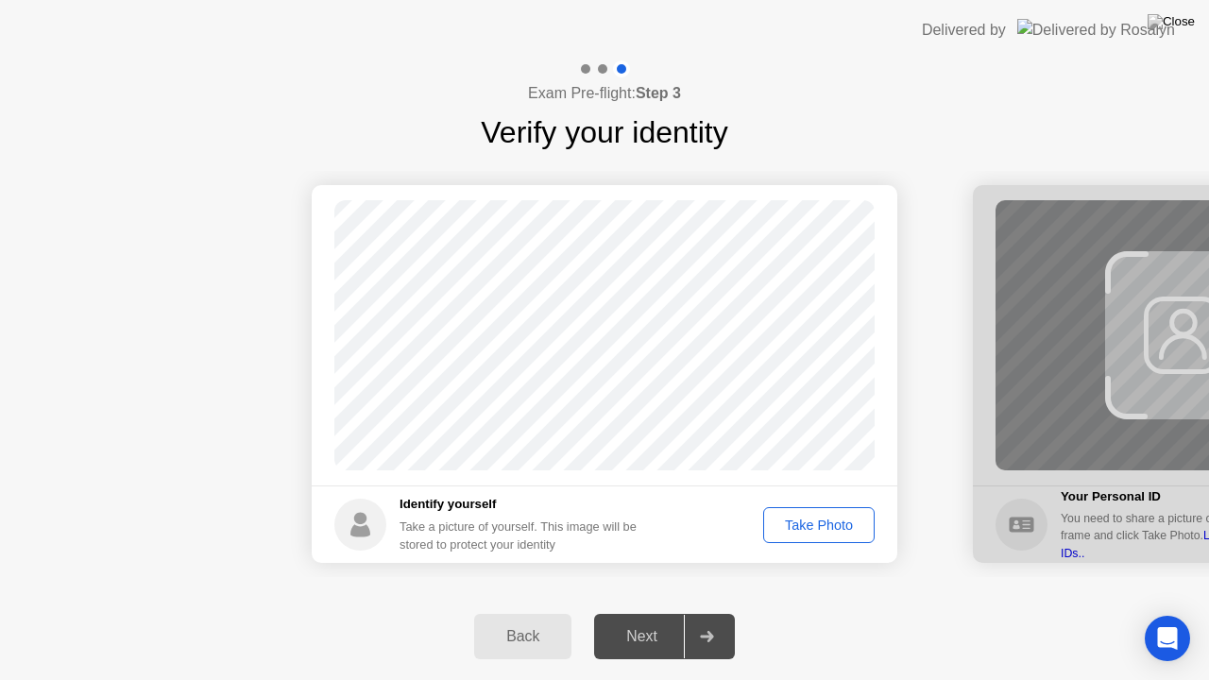
click at [811, 533] on div "Take Photo" at bounding box center [819, 524] width 98 height 15
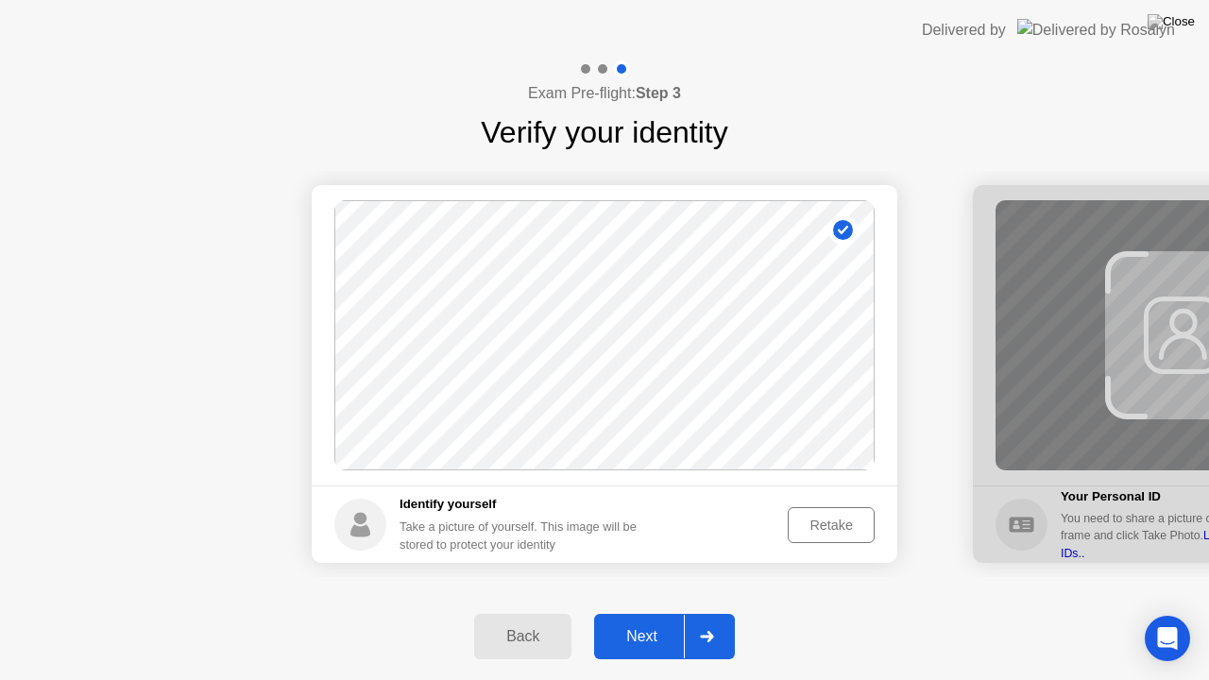
click at [820, 533] on div "Retake" at bounding box center [831, 524] width 74 height 15
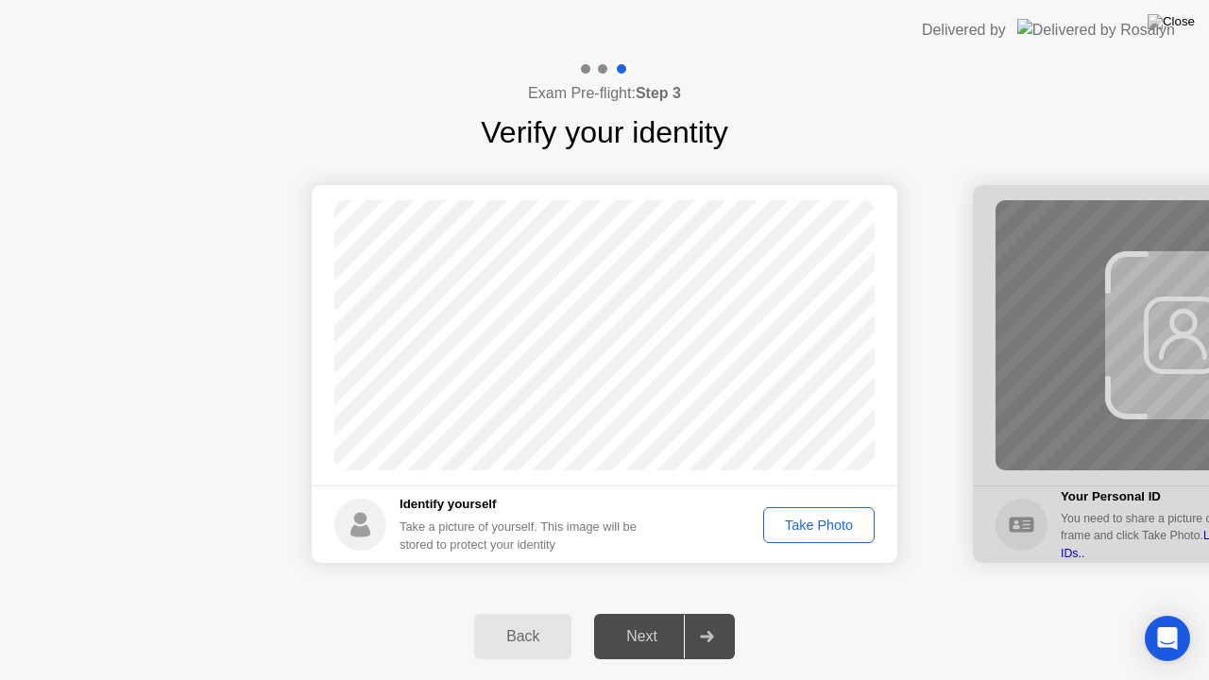
click at [820, 533] on div "Take Photo" at bounding box center [819, 524] width 98 height 15
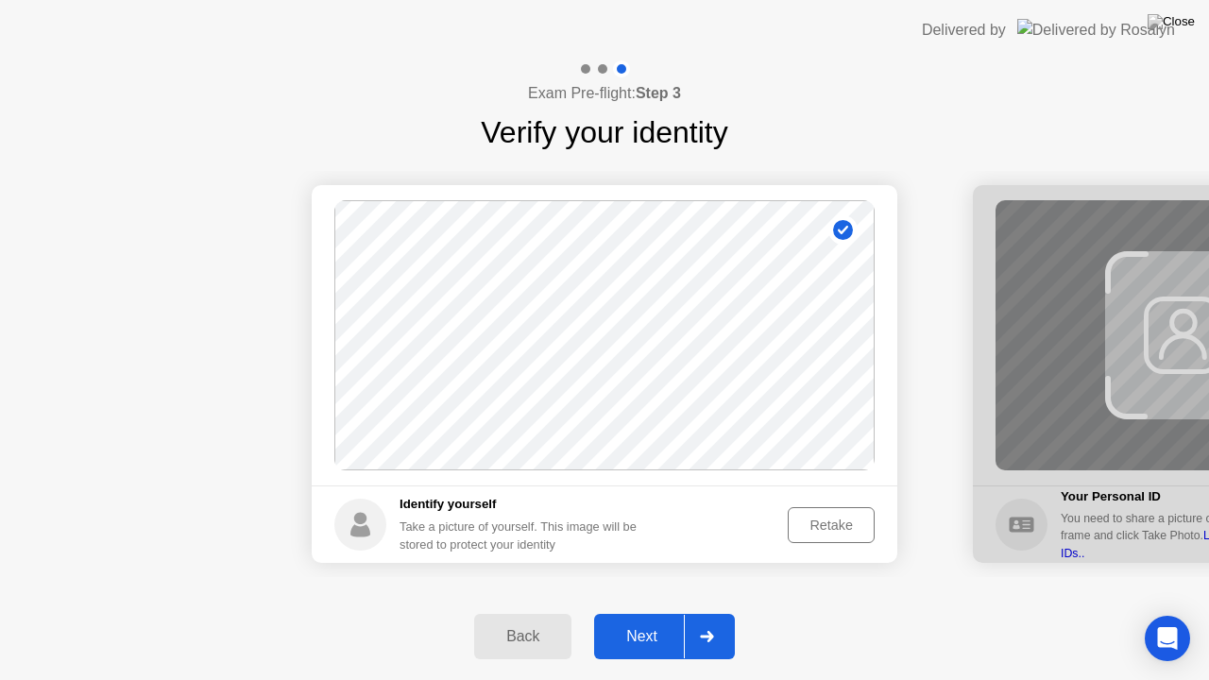
click at [630, 613] on div "Next" at bounding box center [642, 636] width 84 height 17
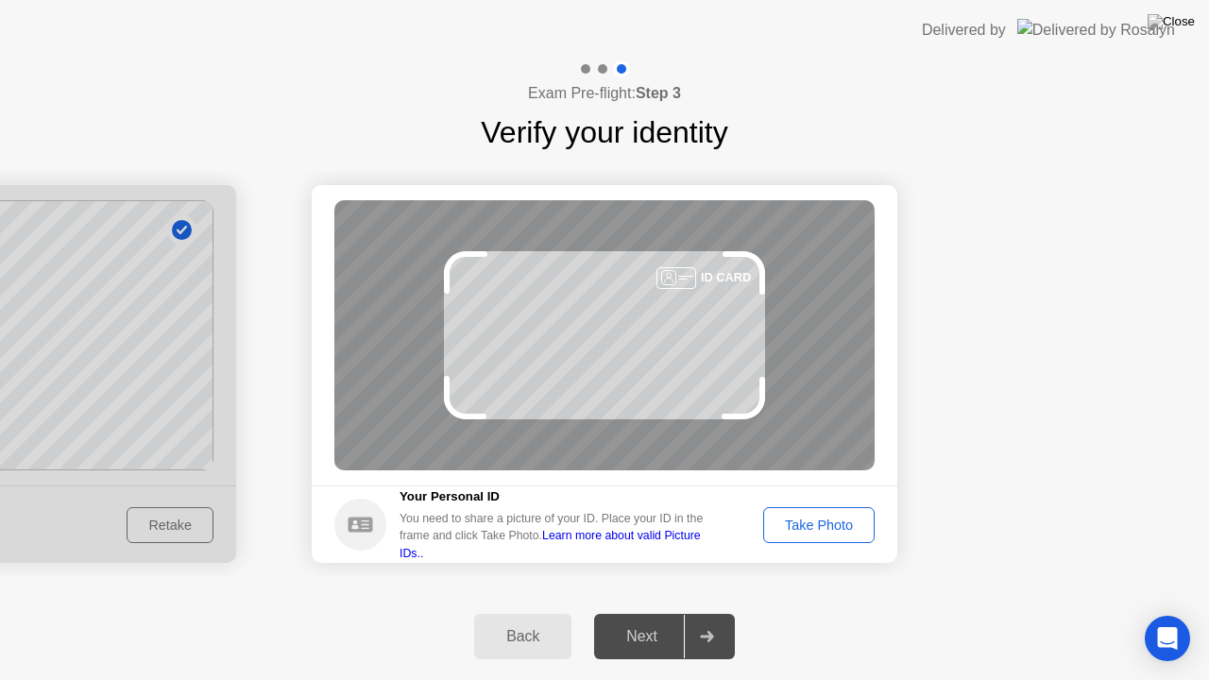
click at [832, 525] on div "Take Photo" at bounding box center [819, 524] width 98 height 15
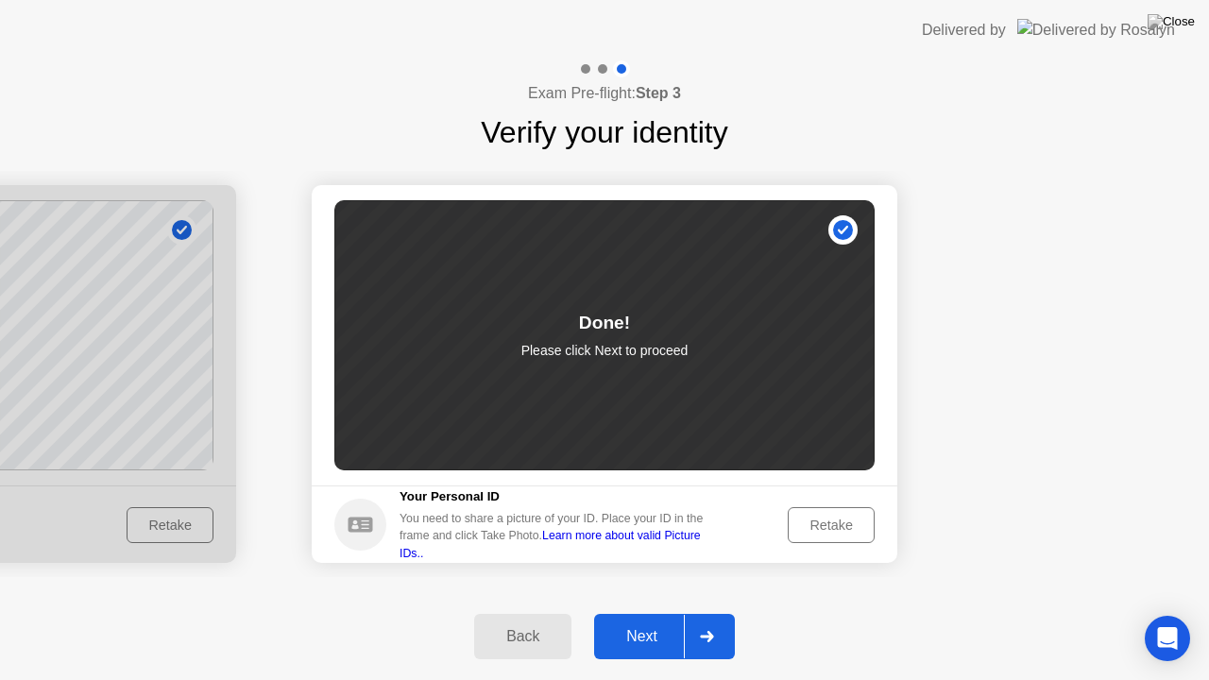
click at [827, 530] on div "Retake" at bounding box center [831, 524] width 74 height 15
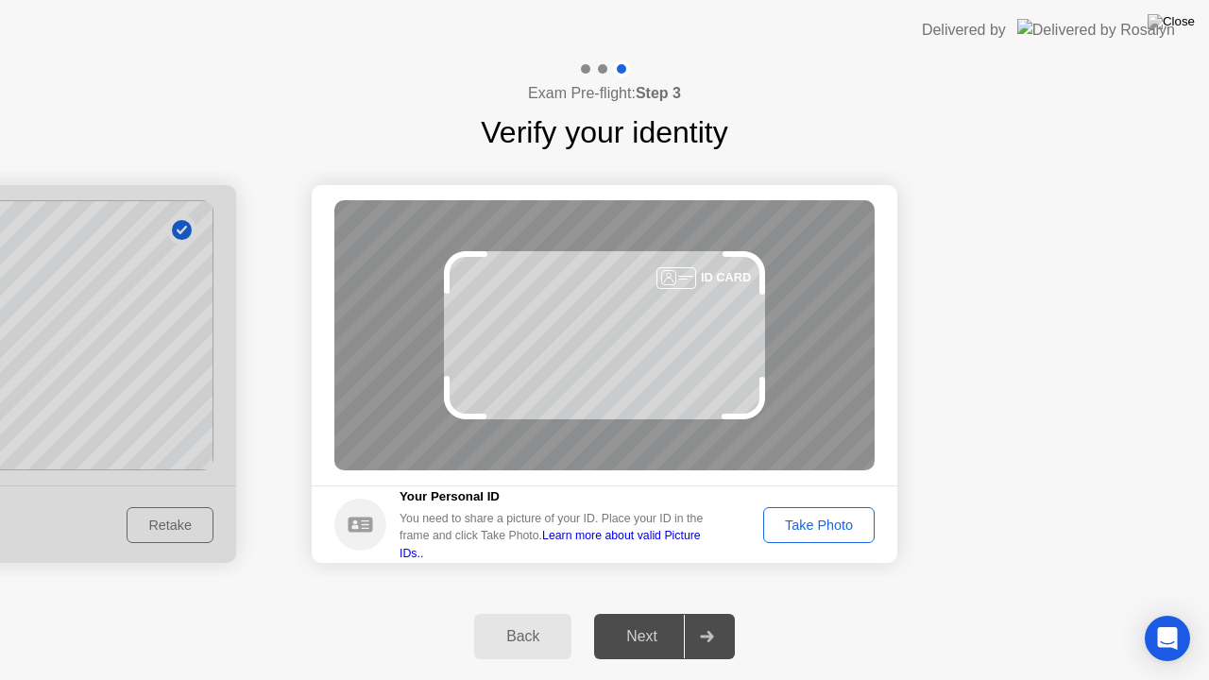
click at [838, 533] on div "Take Photo" at bounding box center [819, 524] width 98 height 15
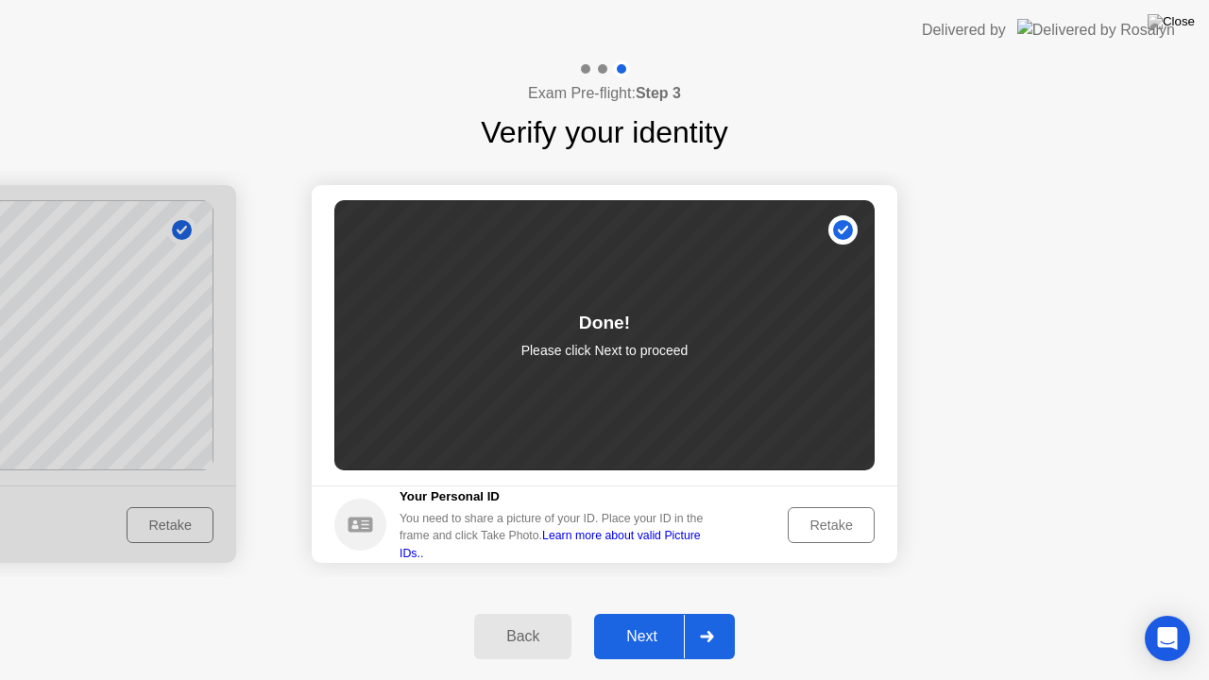
click at [647, 613] on div "Next" at bounding box center [642, 636] width 84 height 17
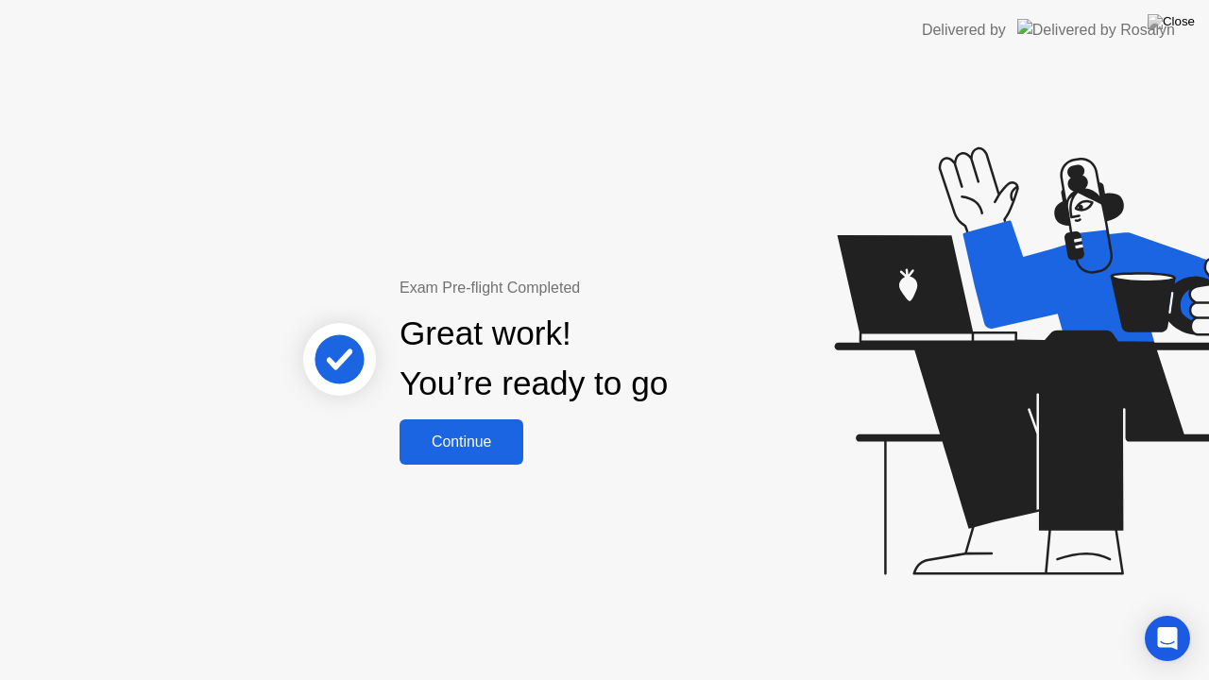
click at [504, 480] on div "Exam Pre-flight Completed Great work! You’re ready to go Continue" at bounding box center [604, 369] width 1209 height 619
click at [501, 444] on div "Continue" at bounding box center [461, 441] width 112 height 17
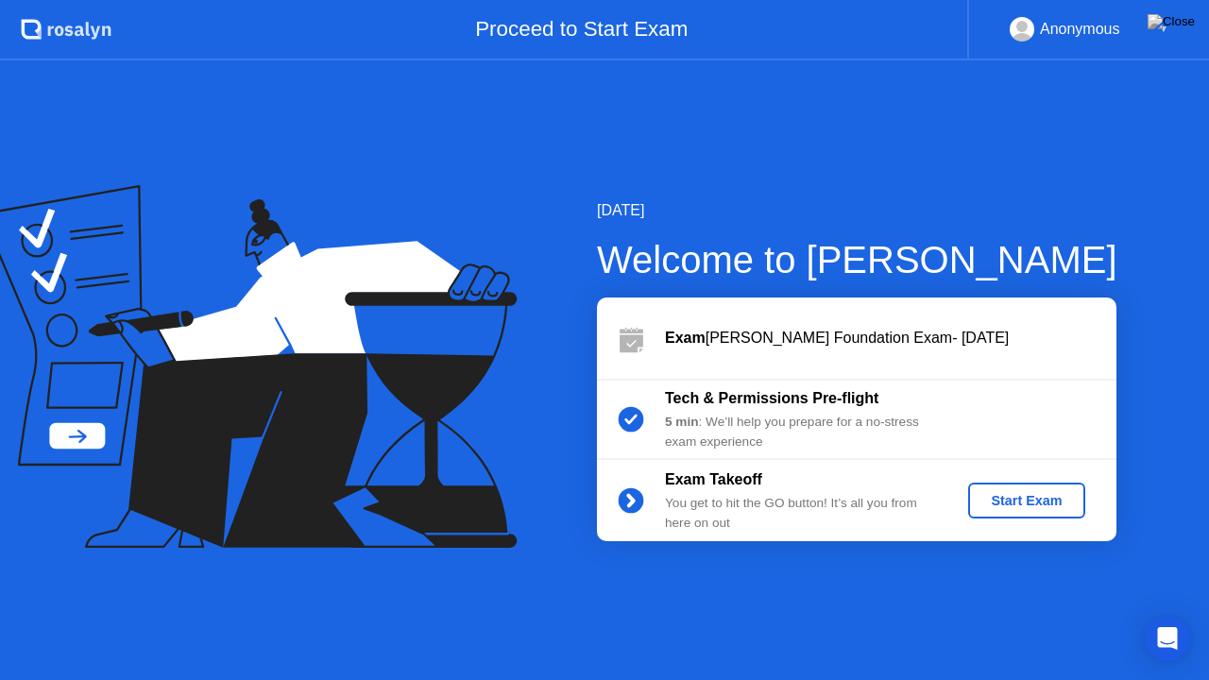
click at [1031, 502] on div "Start Exam" at bounding box center [1025, 500] width 101 height 15
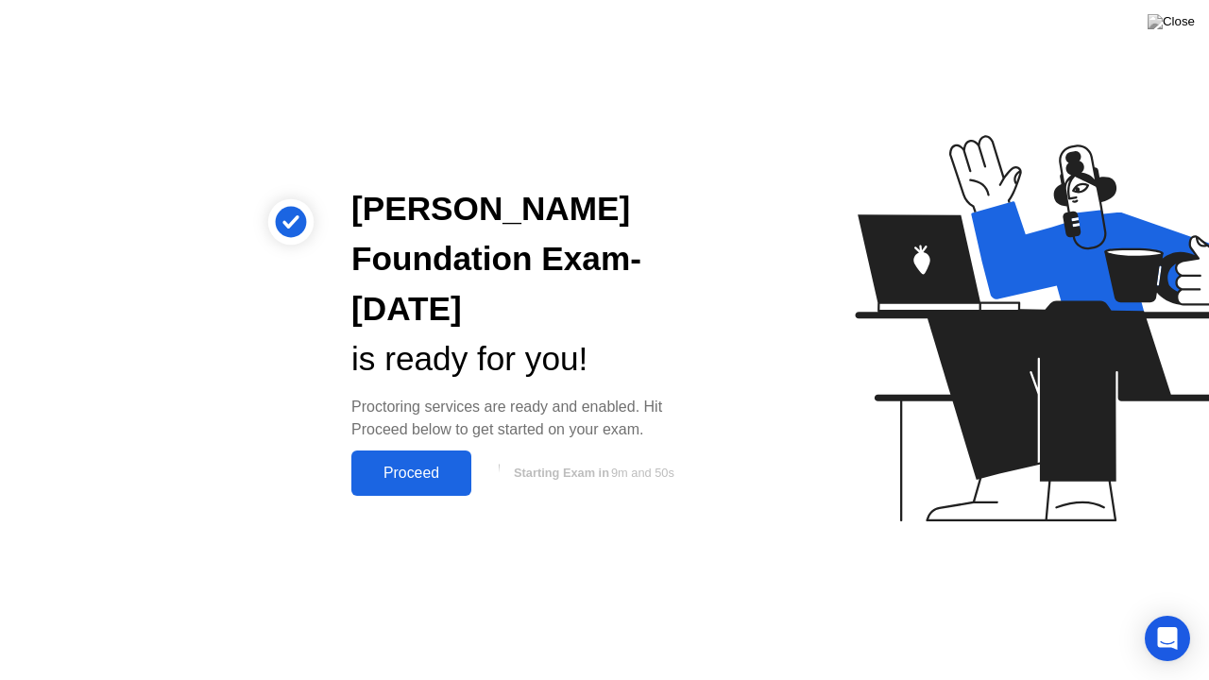
click at [424, 468] on div "Proceed" at bounding box center [411, 473] width 109 height 17
